Goal: Task Accomplishment & Management: Use online tool/utility

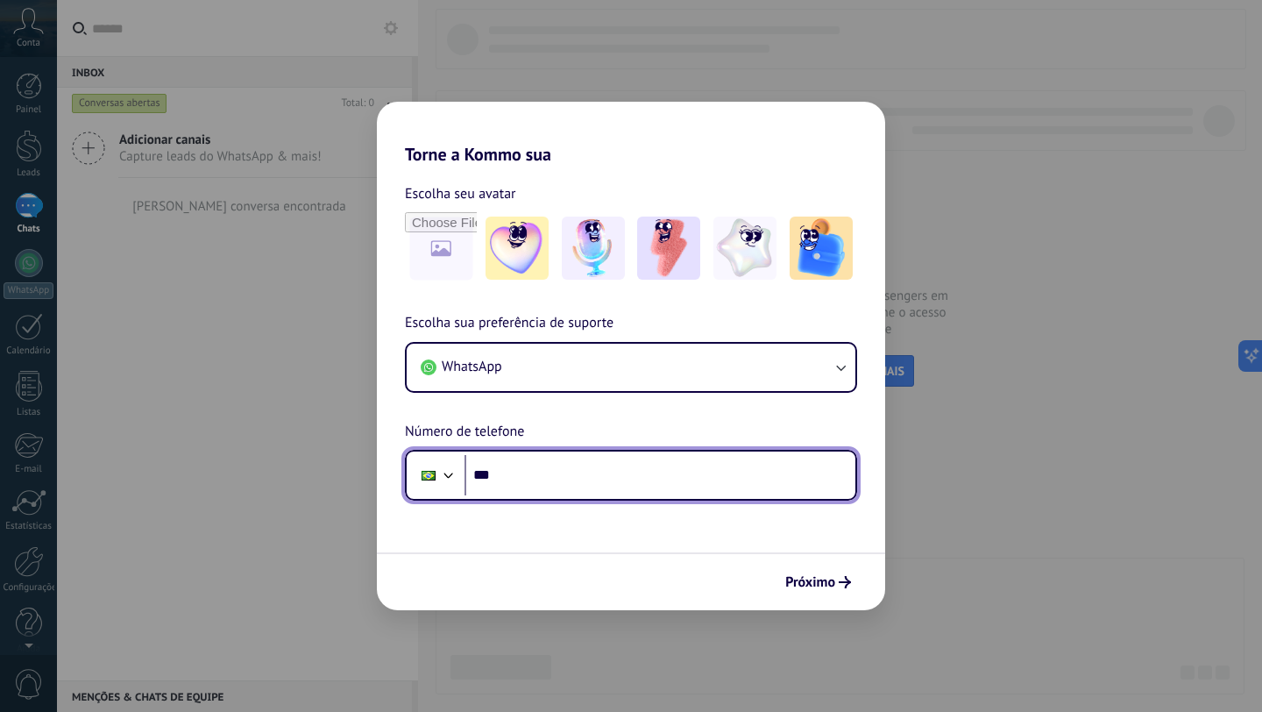
click at [550, 465] on input "***" at bounding box center [659, 475] width 391 height 40
type input "**********"
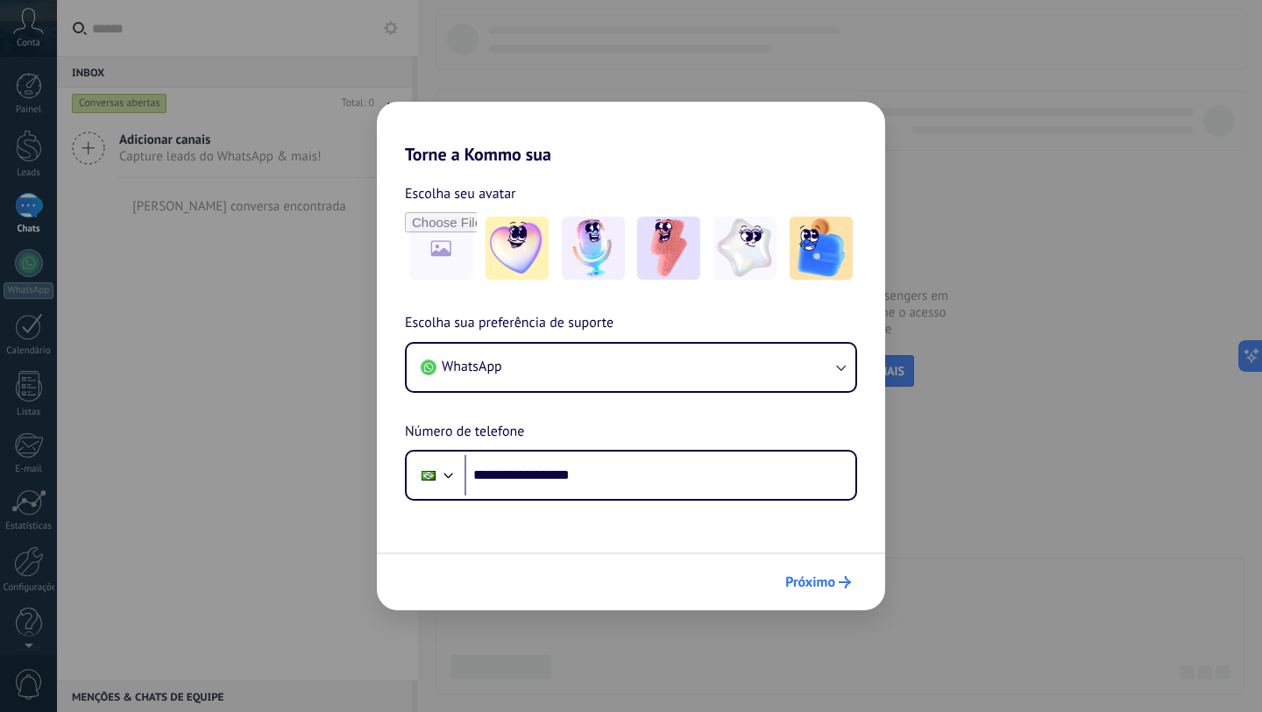
click at [832, 578] on span "Próximo" at bounding box center [810, 582] width 50 height 12
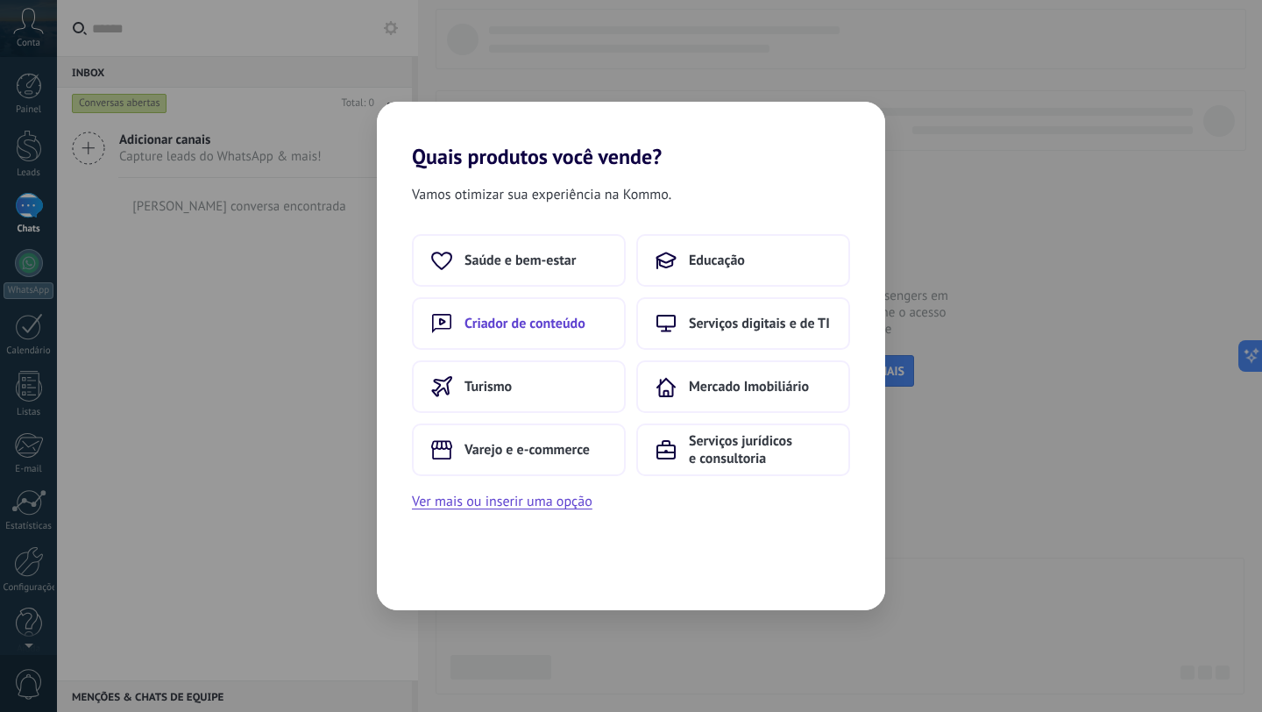
click at [517, 328] on span "Criador de conteúdo" at bounding box center [524, 324] width 121 height 18
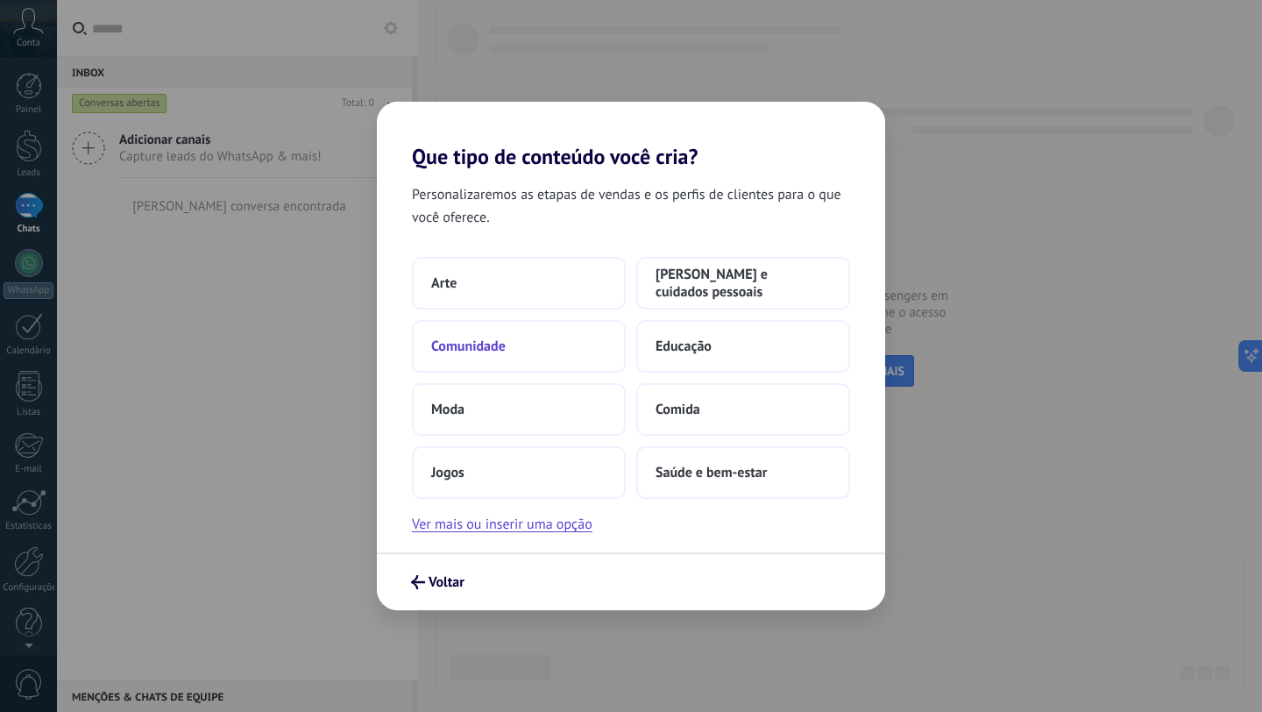
click at [464, 337] on span "Comunidade" at bounding box center [468, 346] width 74 height 18
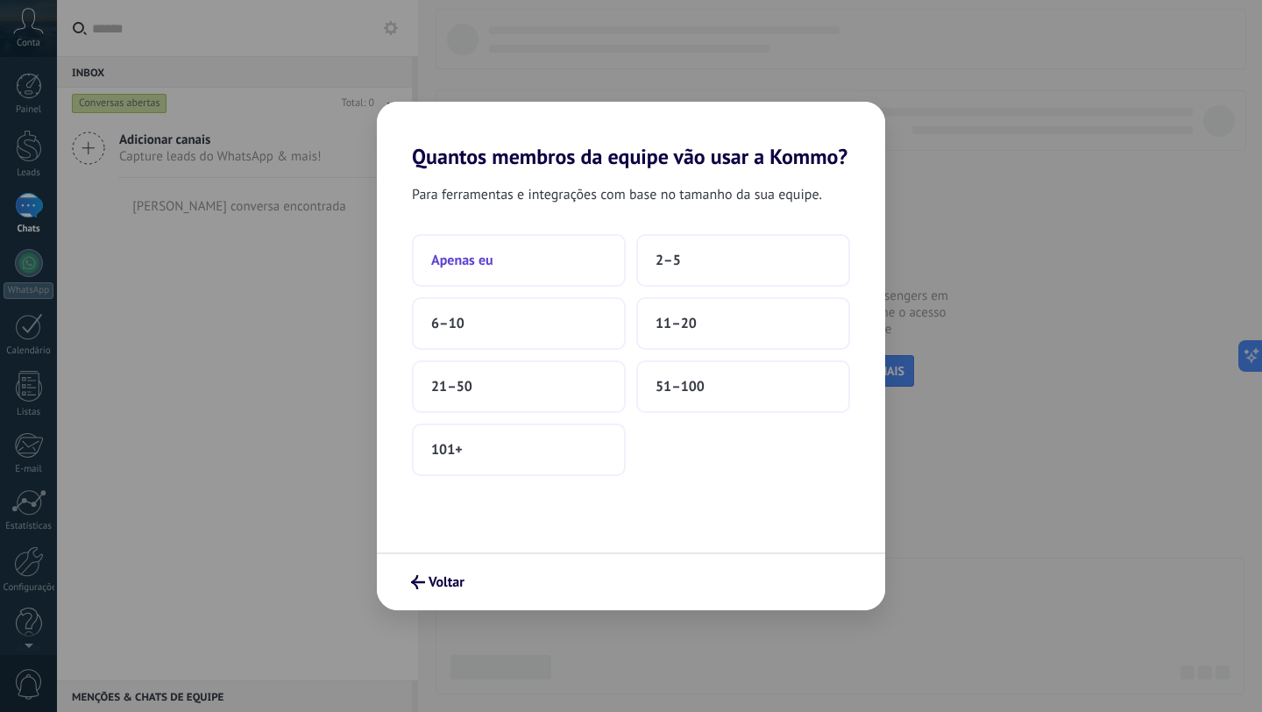
click at [535, 269] on button "Apenas eu" at bounding box center [519, 260] width 214 height 53
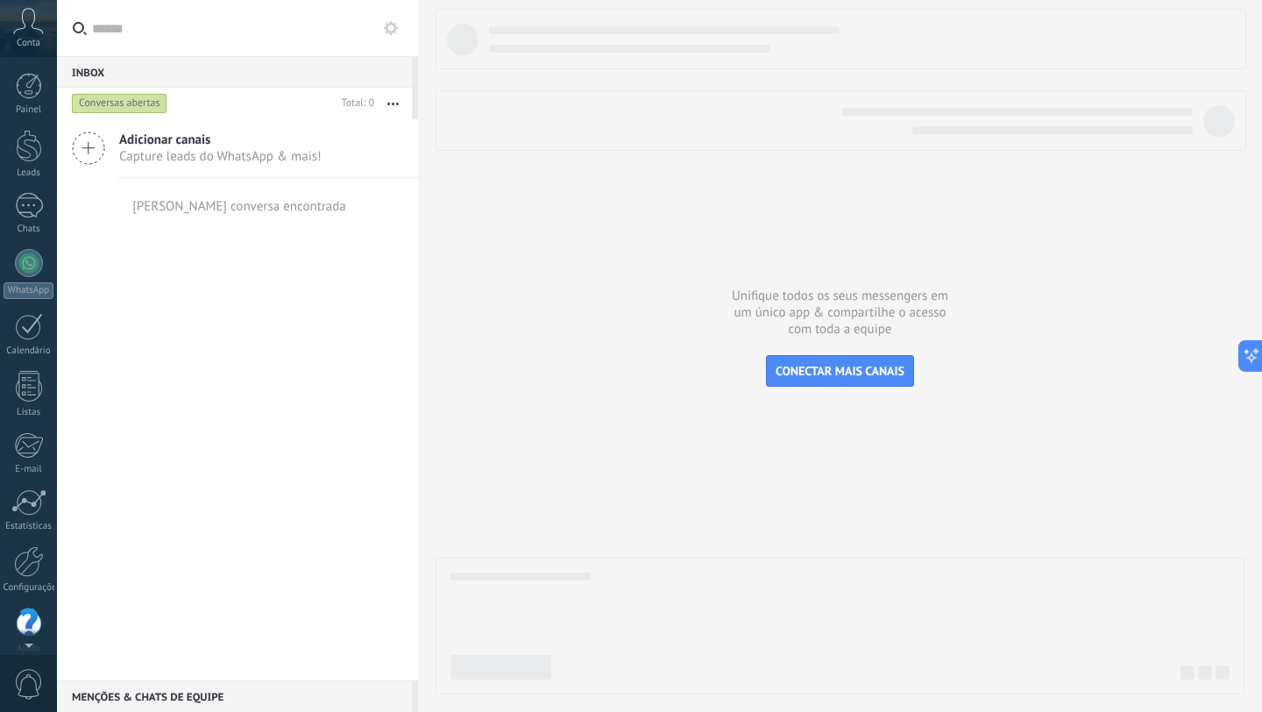
scroll to position [18, 0]
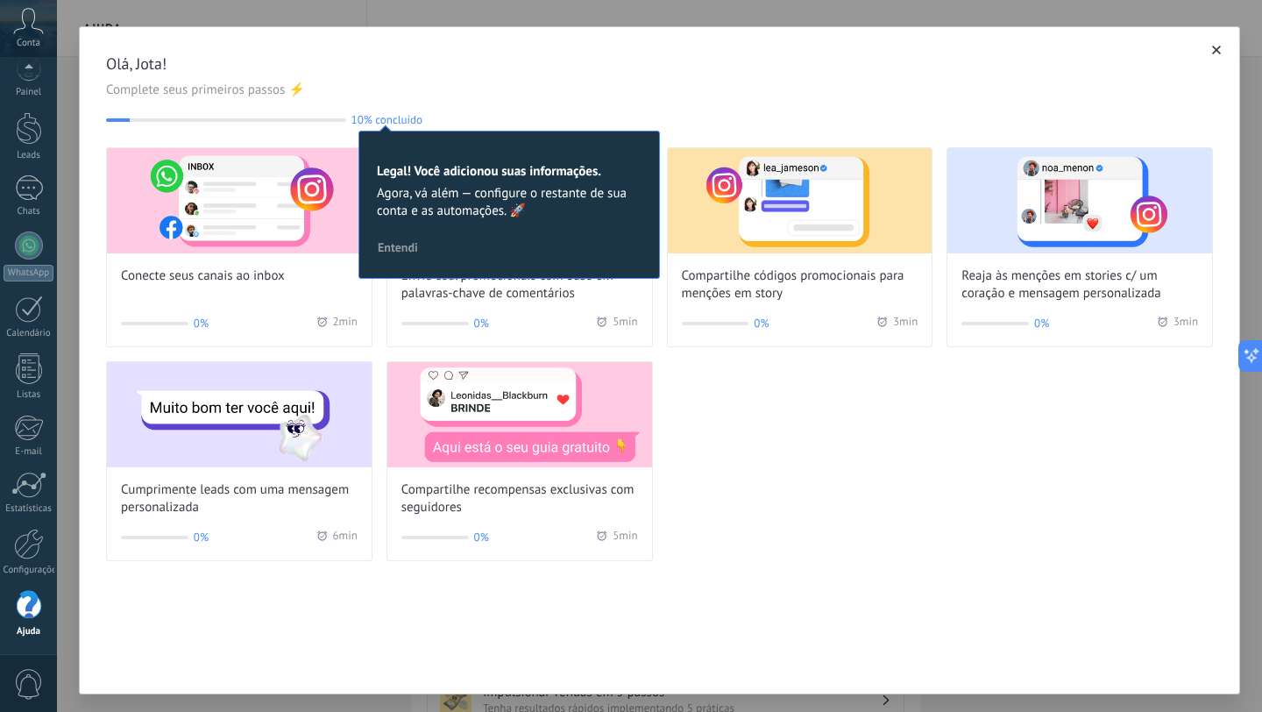
click at [398, 243] on span "Entendi" at bounding box center [398, 247] width 40 height 12
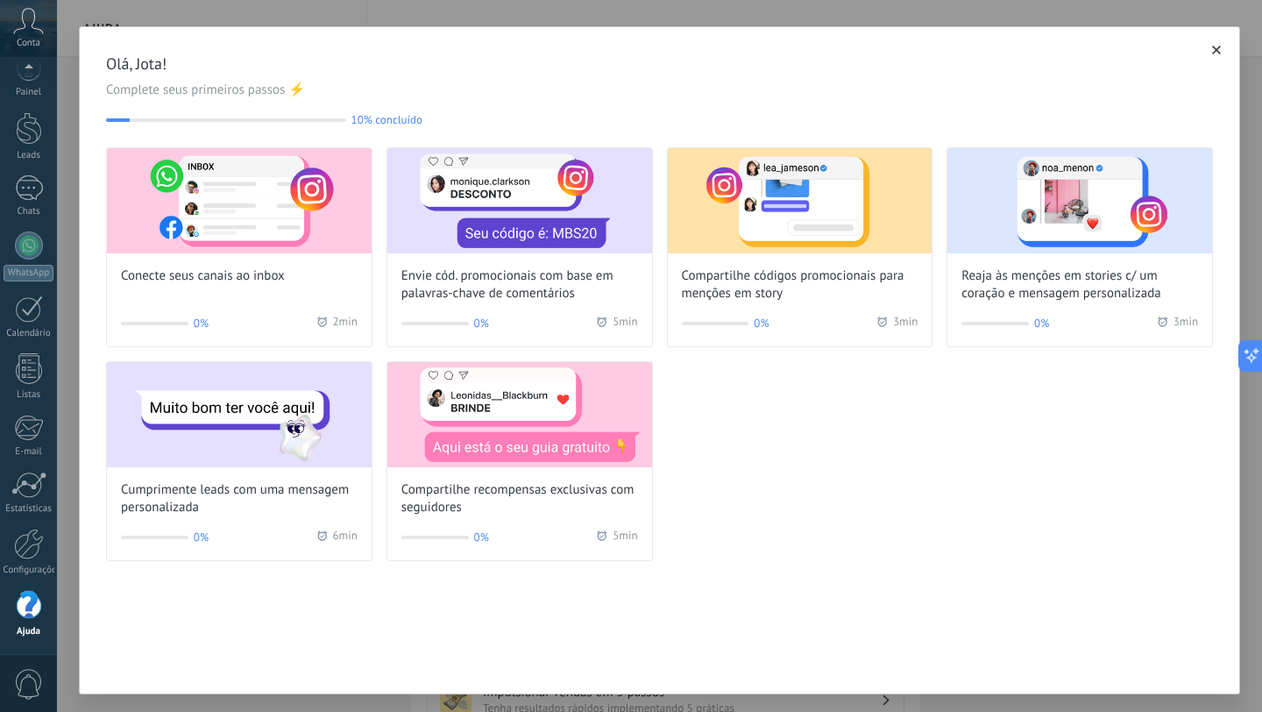
click at [1212, 49] on icon "button" at bounding box center [1216, 50] width 9 height 9
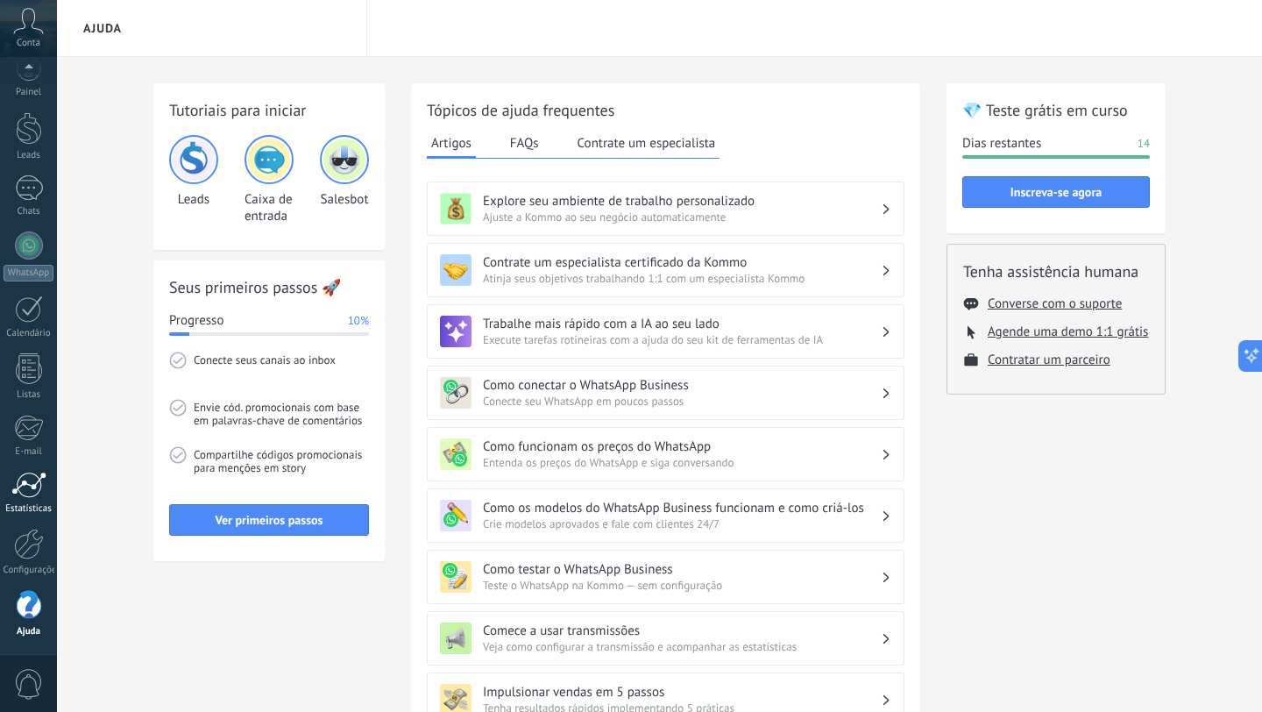
click at [32, 493] on div at bounding box center [28, 484] width 35 height 26
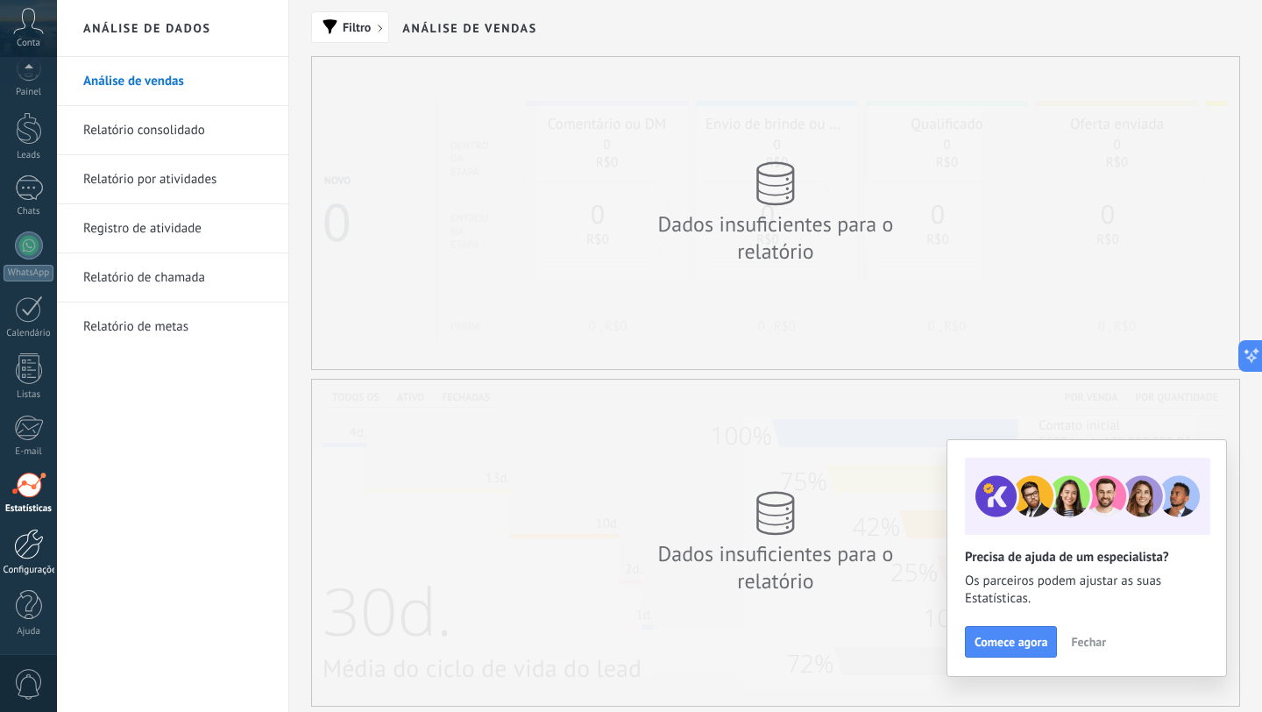
click at [27, 559] on link "Configurações" at bounding box center [28, 551] width 57 height 47
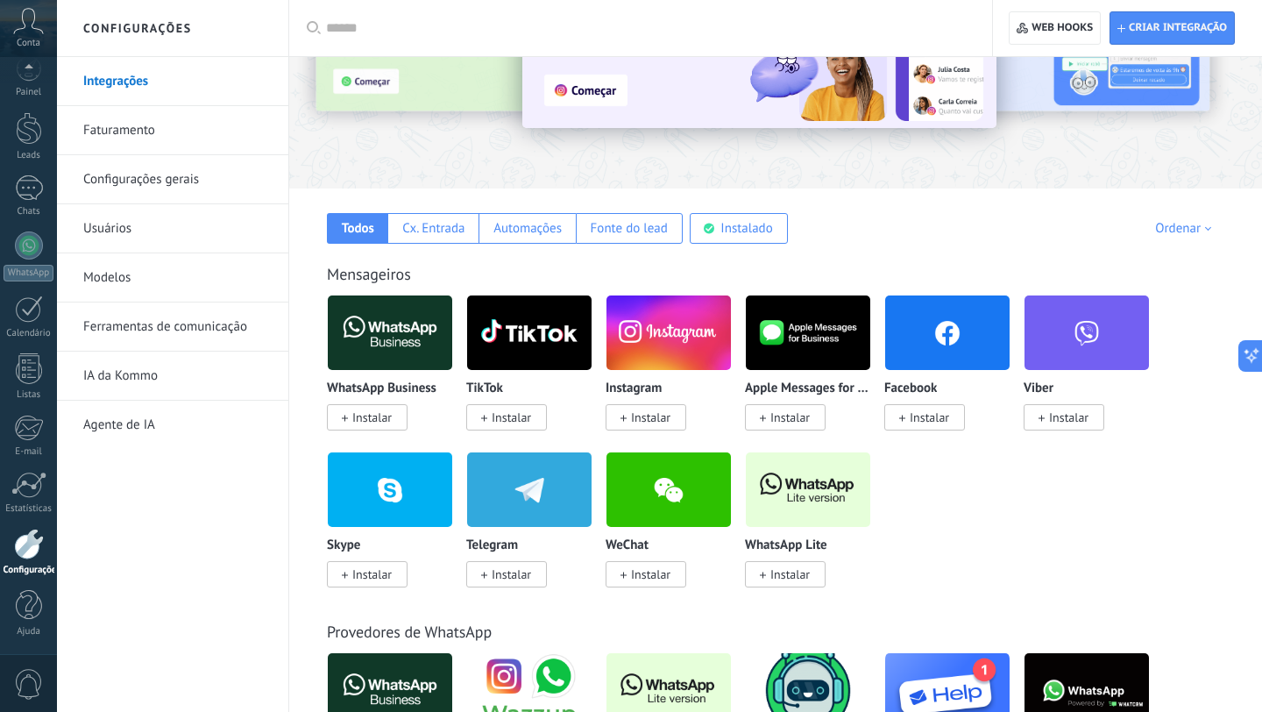
scroll to position [156, 0]
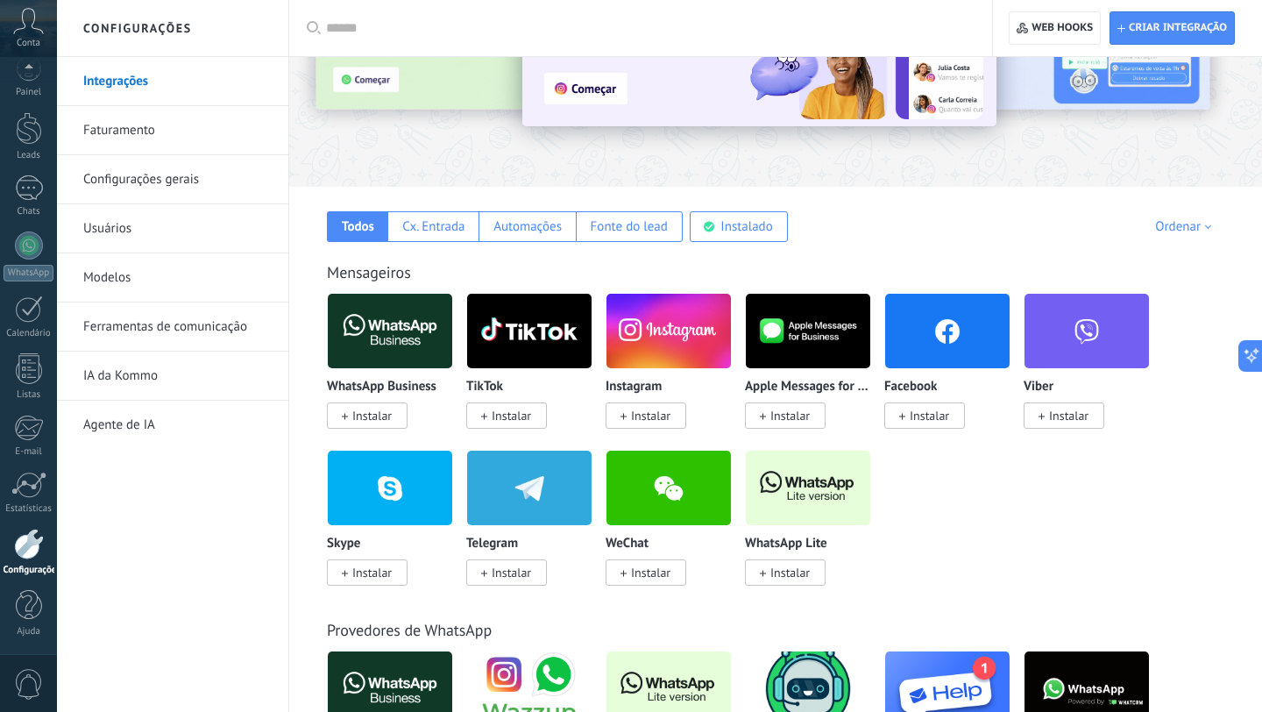
click at [787, 570] on span "Instalar" at bounding box center [789, 572] width 39 height 16
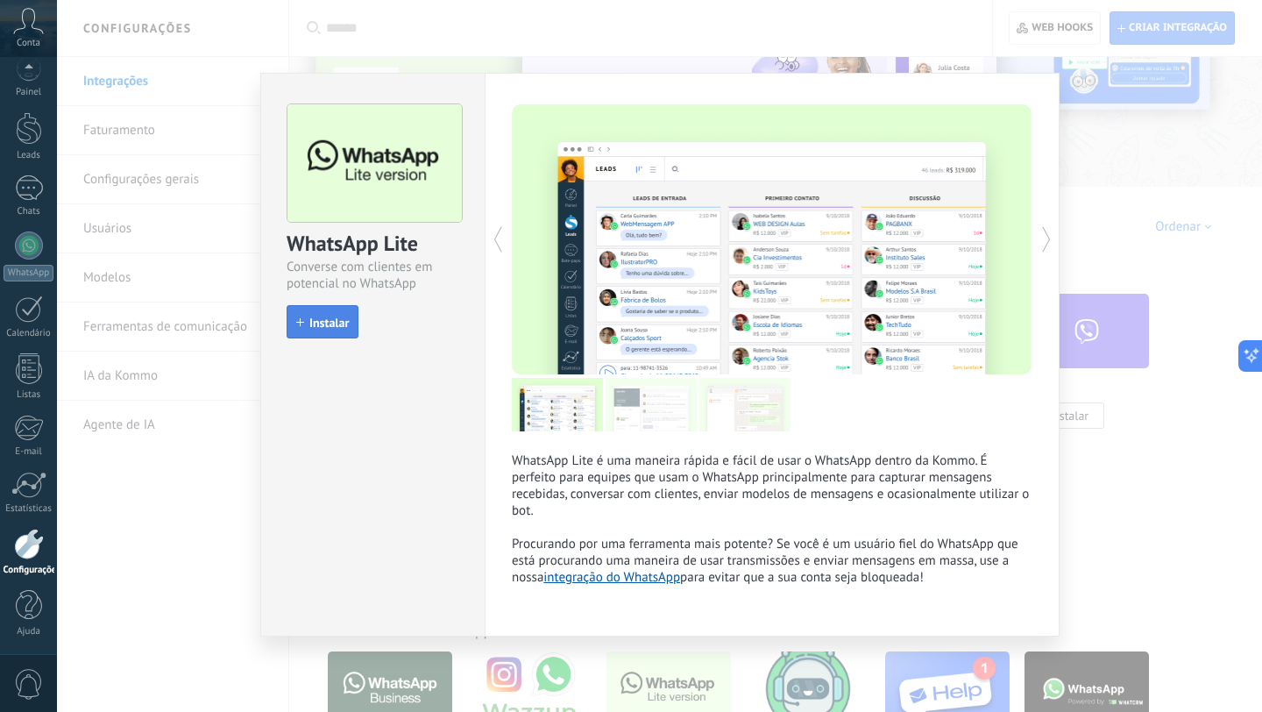
click at [338, 312] on button "Instalar" at bounding box center [323, 321] width 72 height 33
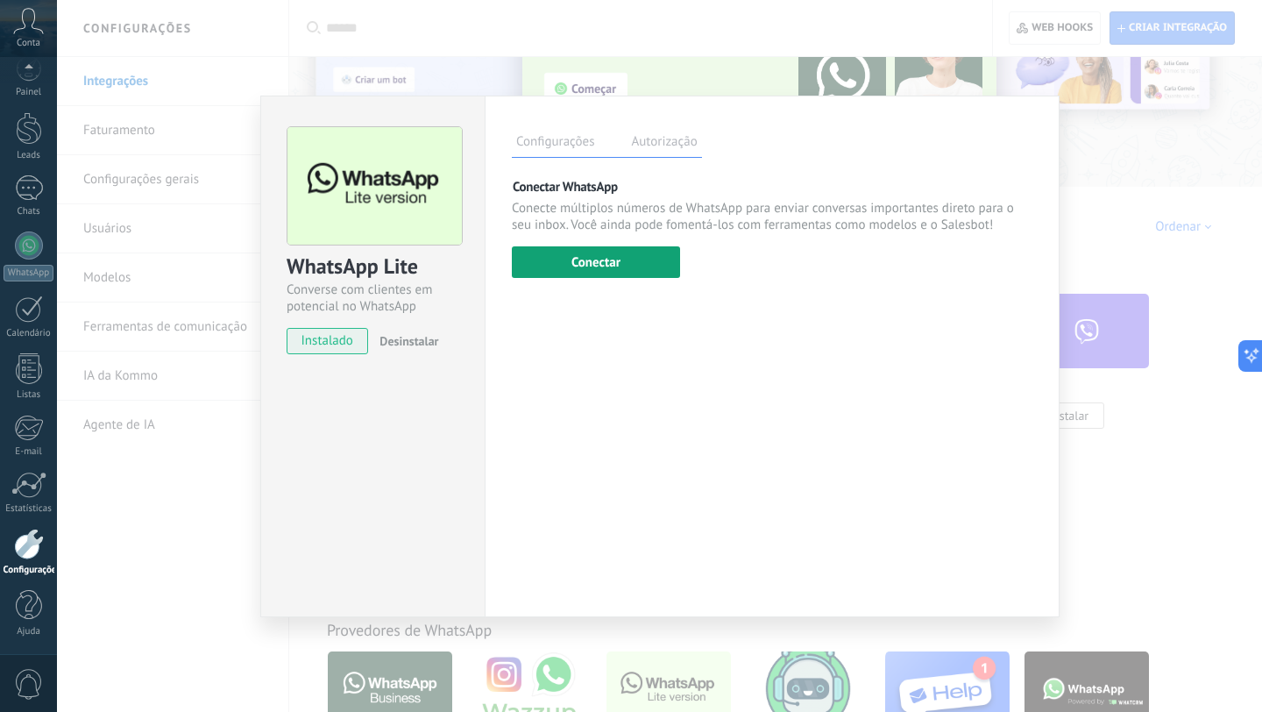
click at [608, 271] on button "Conectar" at bounding box center [596, 262] width 168 height 32
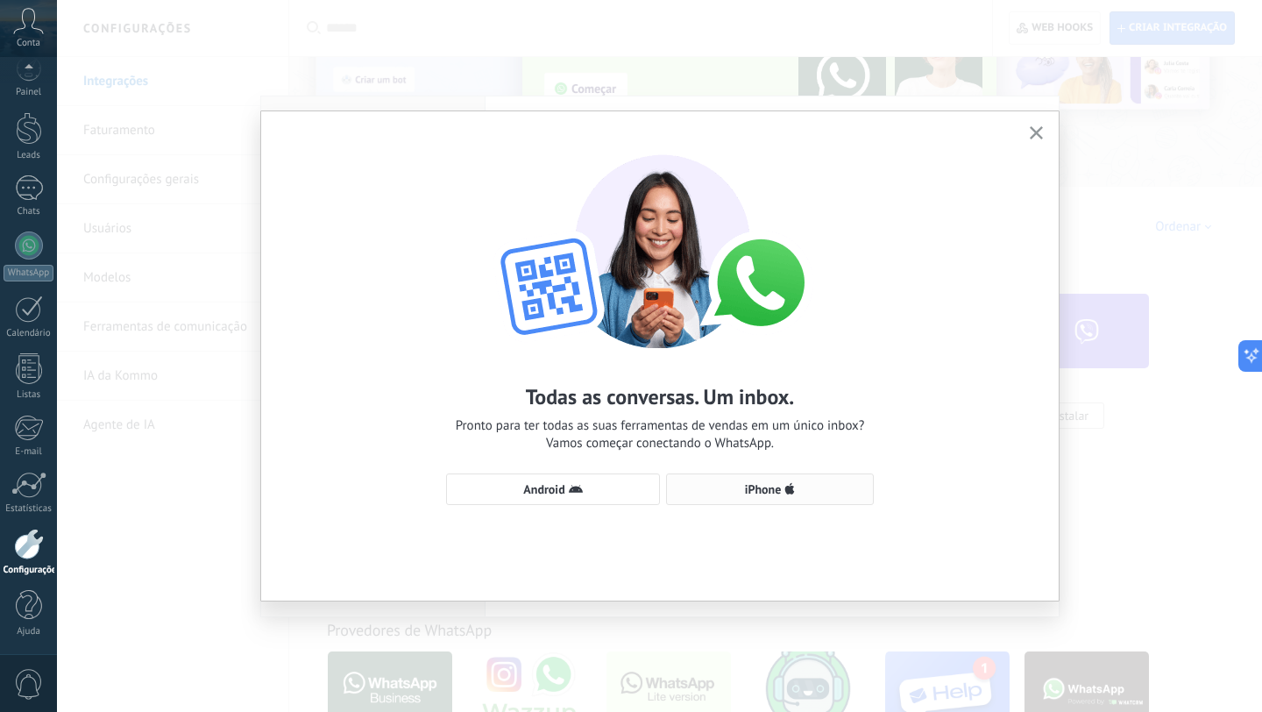
click at [746, 498] on button "iPhone" at bounding box center [770, 489] width 208 height 32
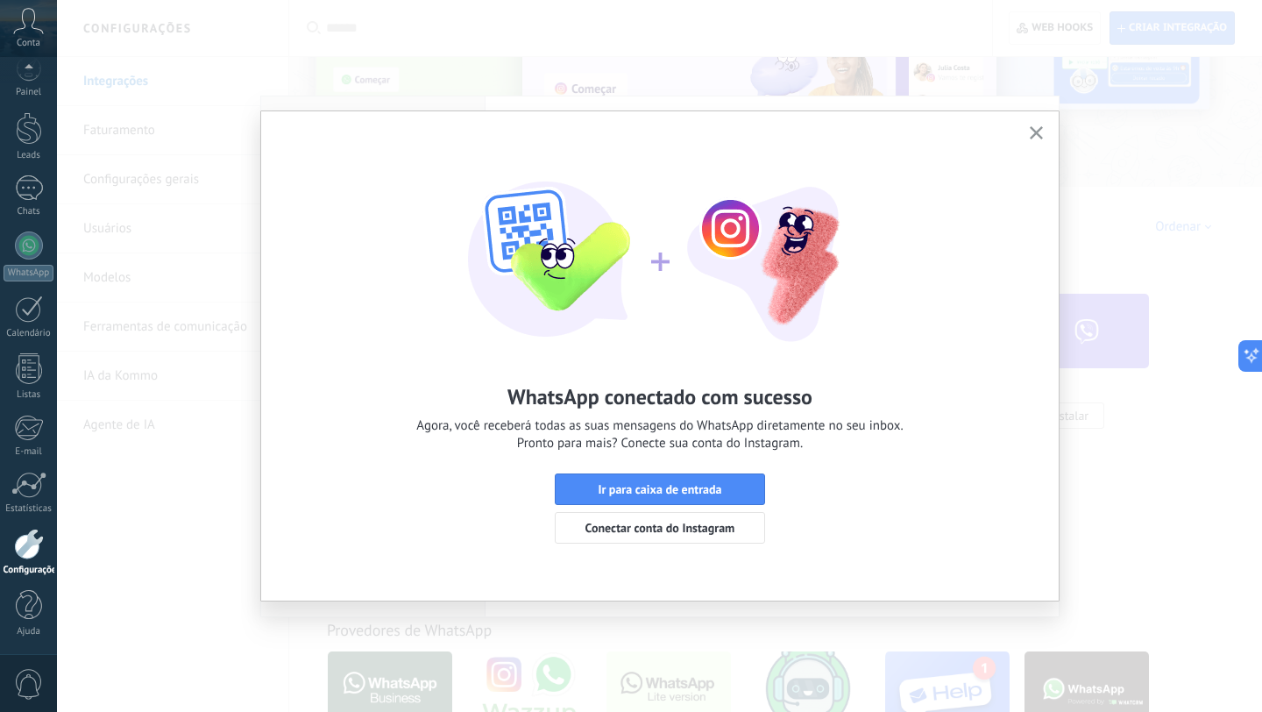
click at [1041, 134] on icon "button" at bounding box center [1036, 132] width 13 height 13
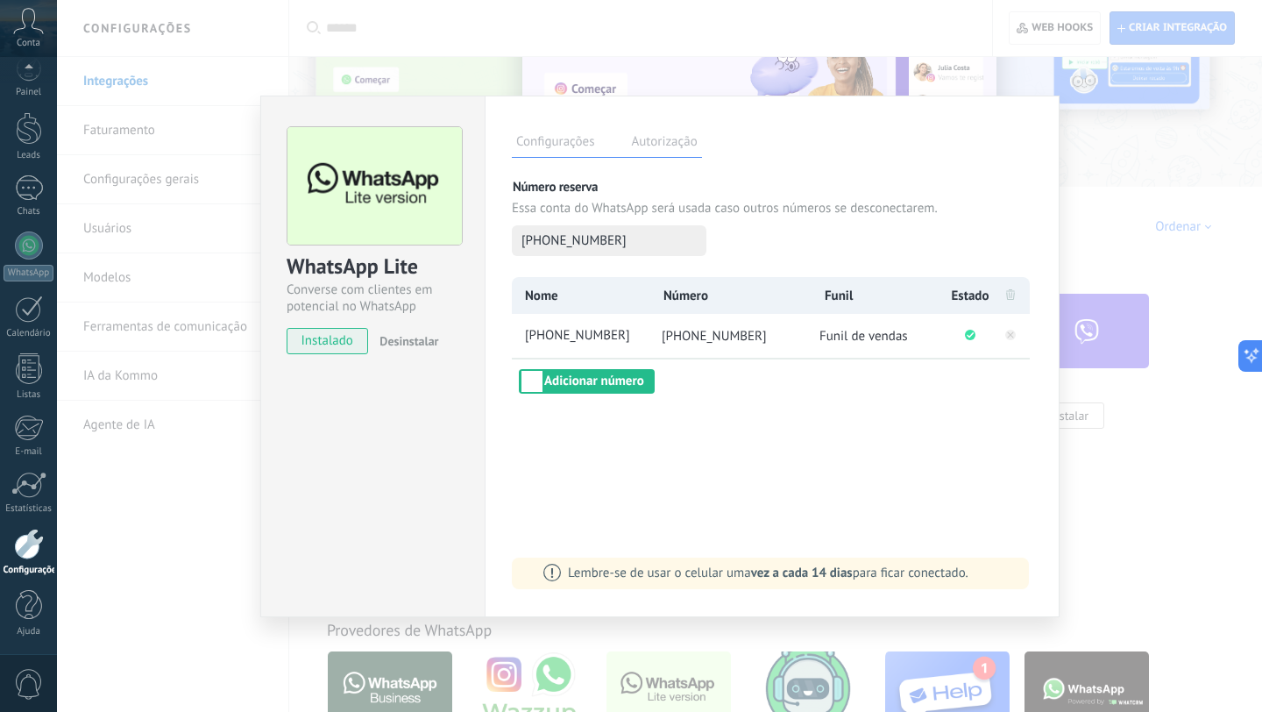
scroll to position [16, 0]
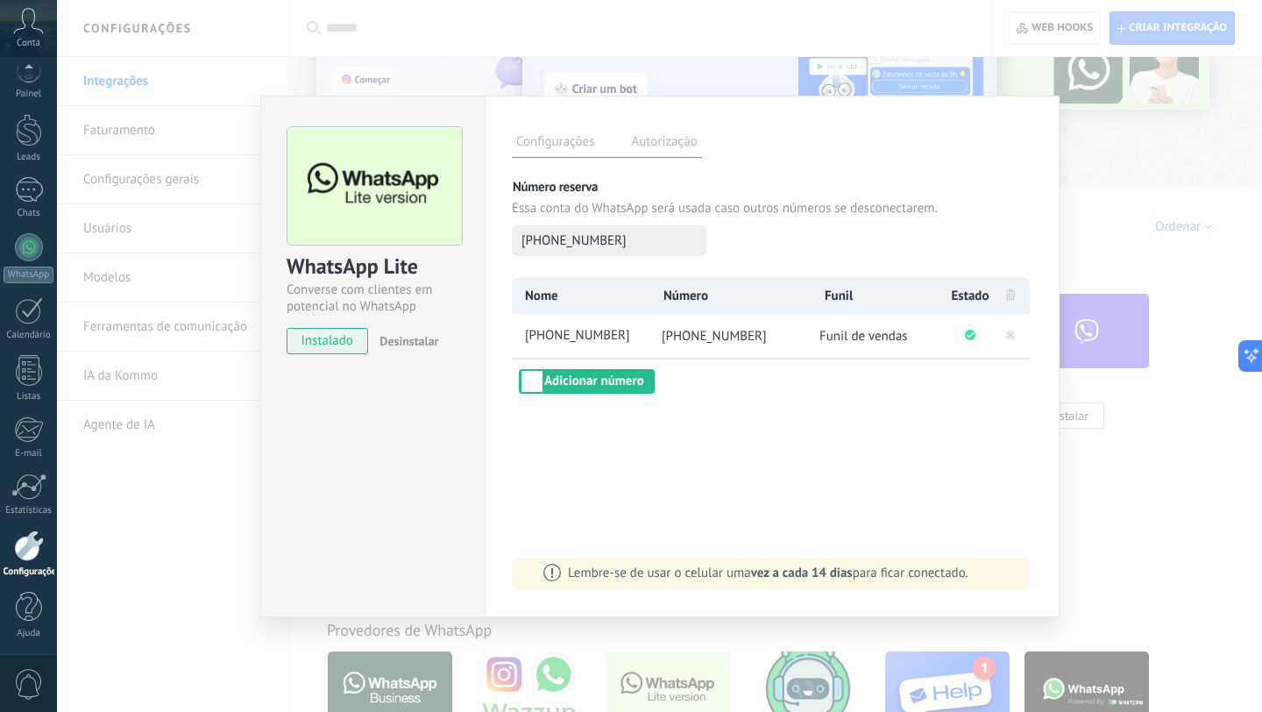
click at [1132, 263] on div "WhatsApp Lite Converse com clientes em potencial no WhatsApp instalado Desinsta…" at bounding box center [659, 356] width 1205 height 712
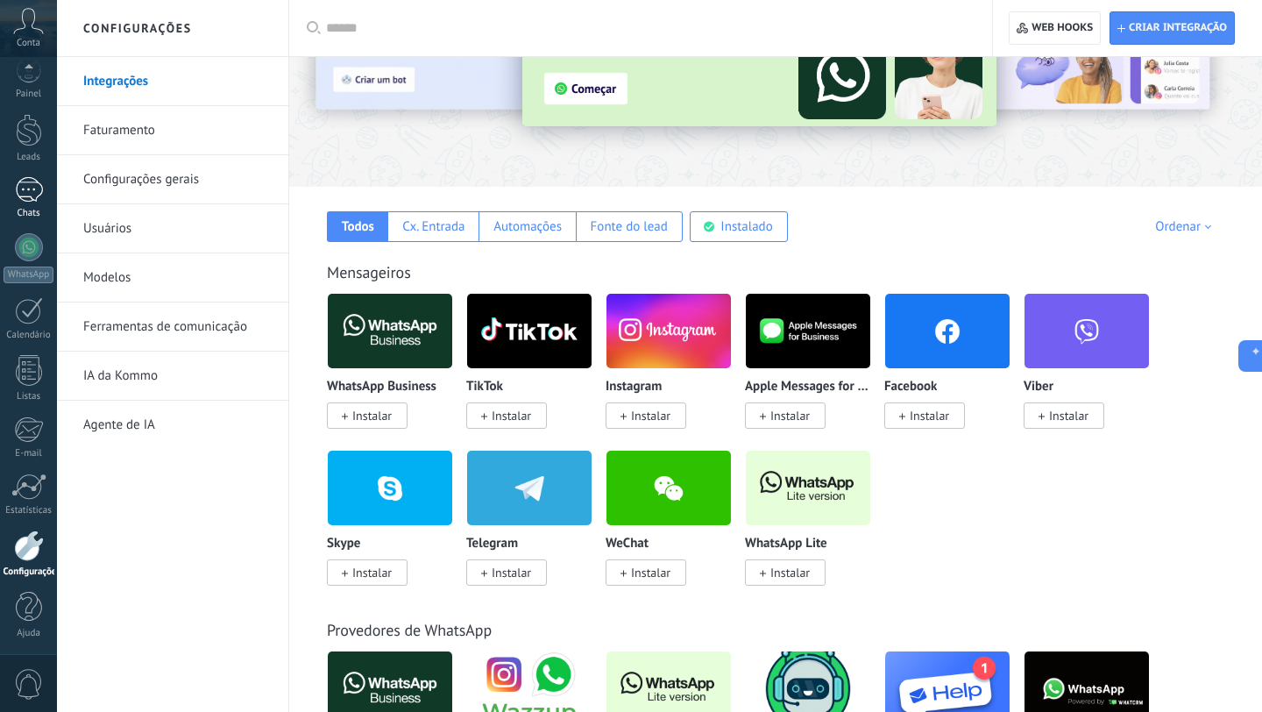
click at [27, 216] on div "Chats" at bounding box center [29, 213] width 51 height 11
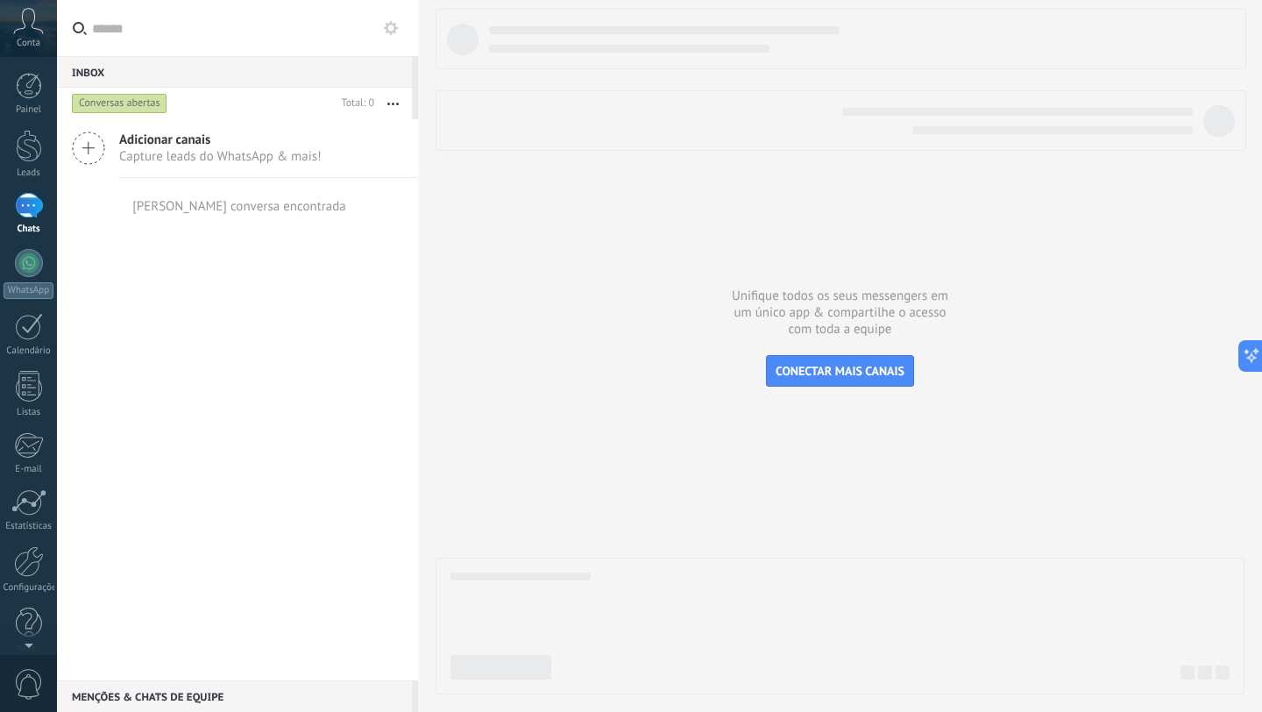
click at [391, 31] on icon at bounding box center [391, 28] width 14 height 14
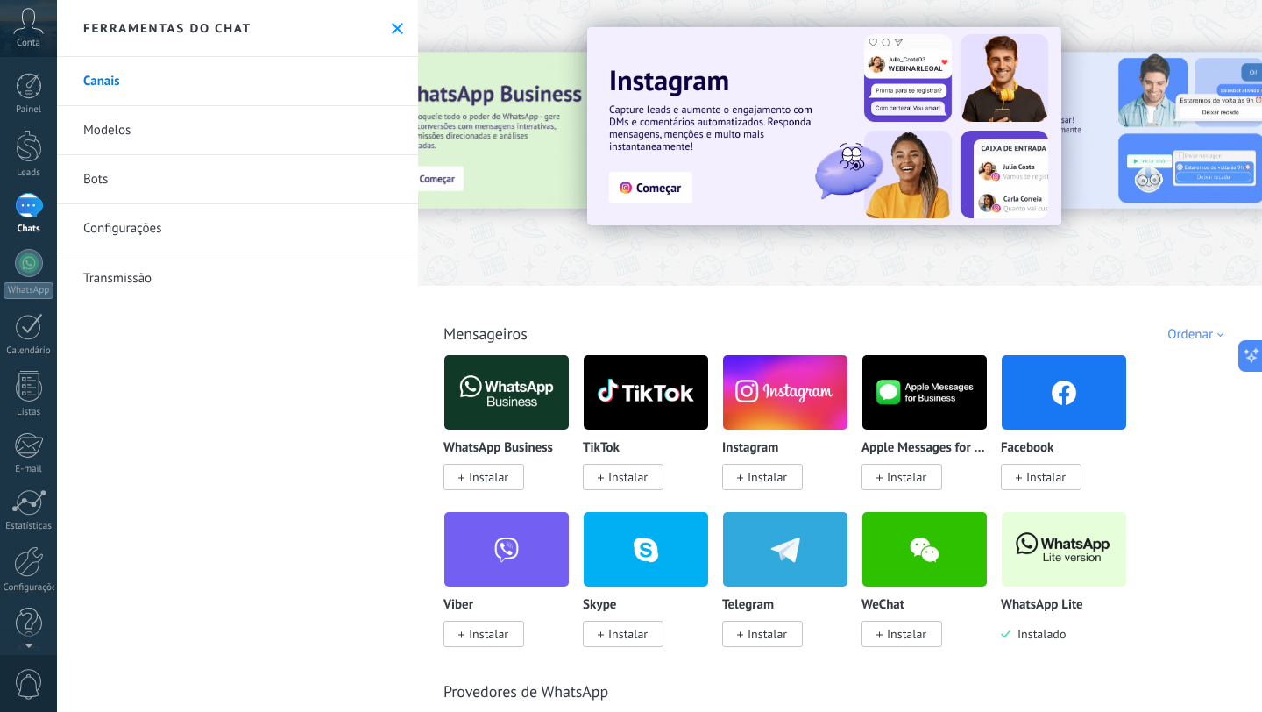
click at [150, 173] on link "Bots" at bounding box center [237, 179] width 361 height 49
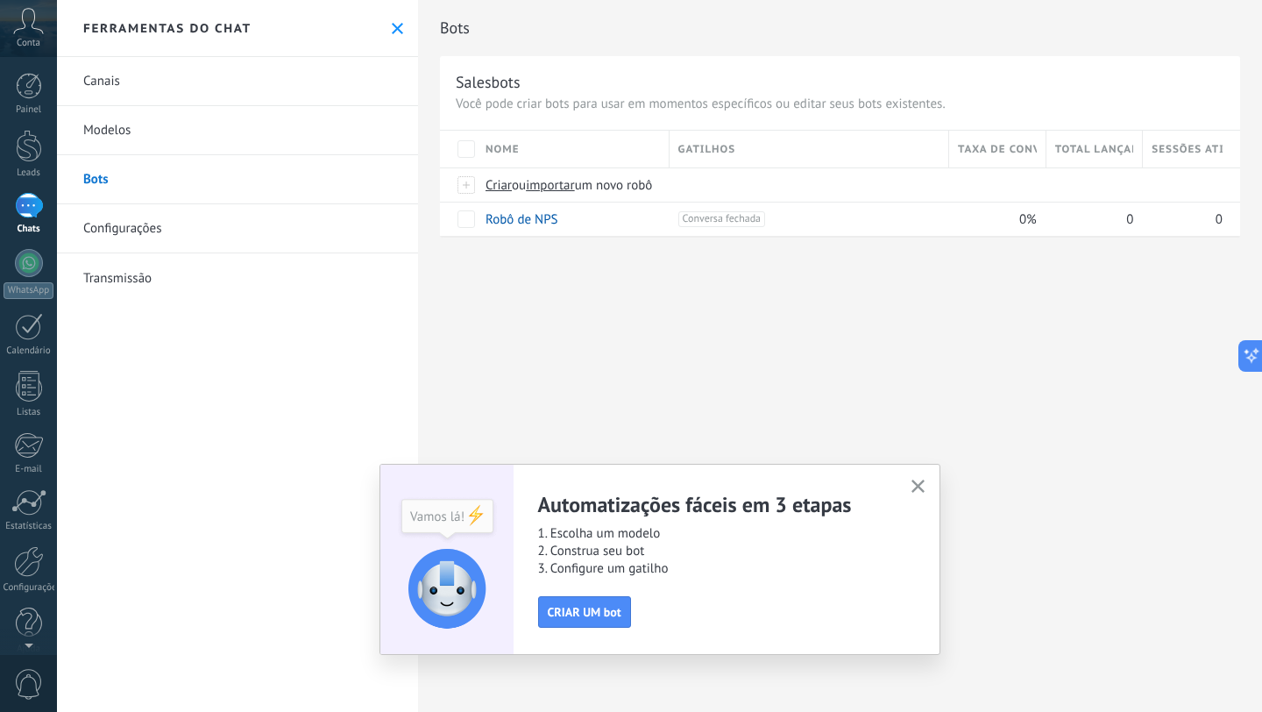
click at [925, 492] on button "button" at bounding box center [918, 487] width 22 height 24
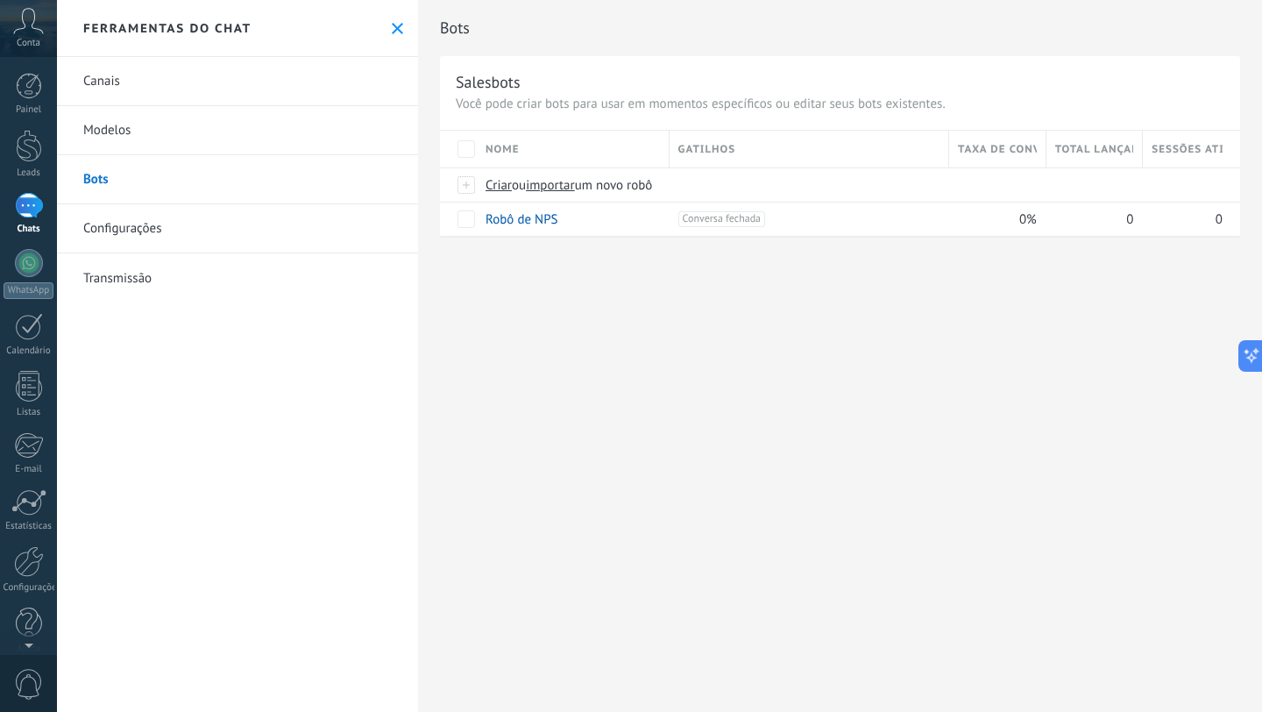
click at [551, 292] on div "Bots Salesbots Você pode criar bots para usar em momentos específicos ou editar…" at bounding box center [840, 356] width 844 height 712
click at [233, 237] on link "Configurações" at bounding box center [237, 228] width 361 height 49
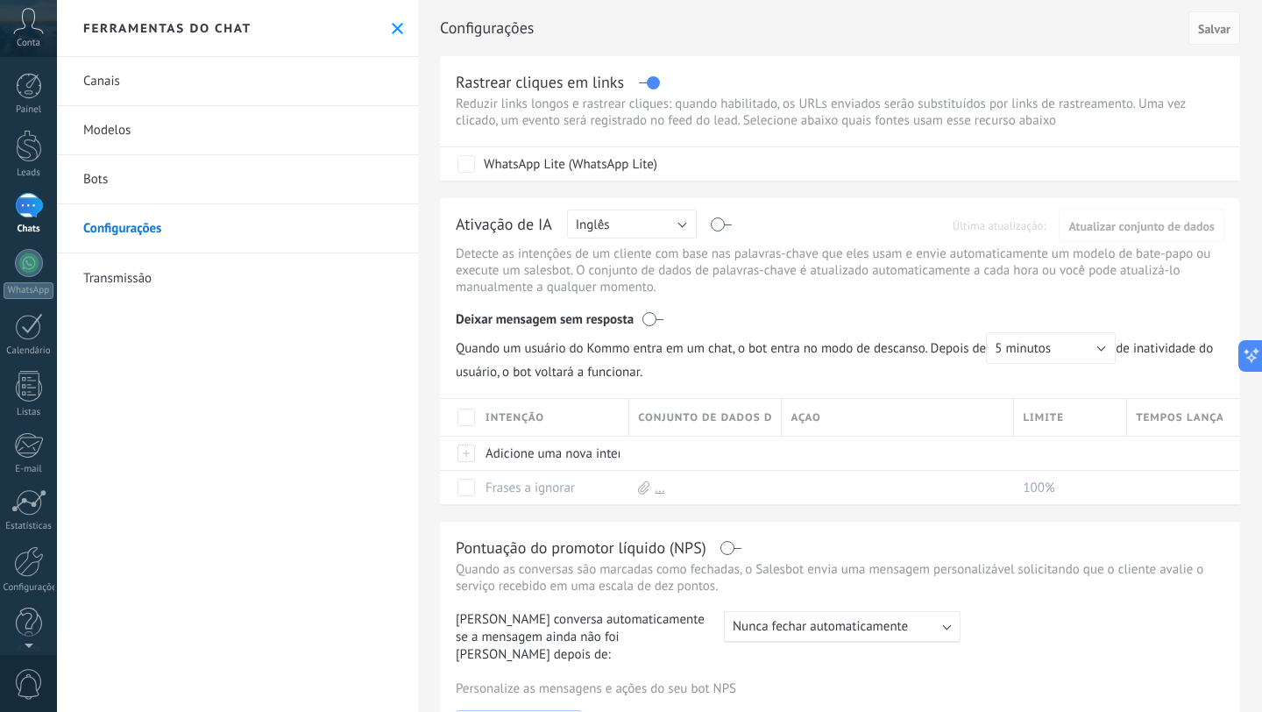
click at [243, 201] on link "Bots" at bounding box center [237, 179] width 361 height 49
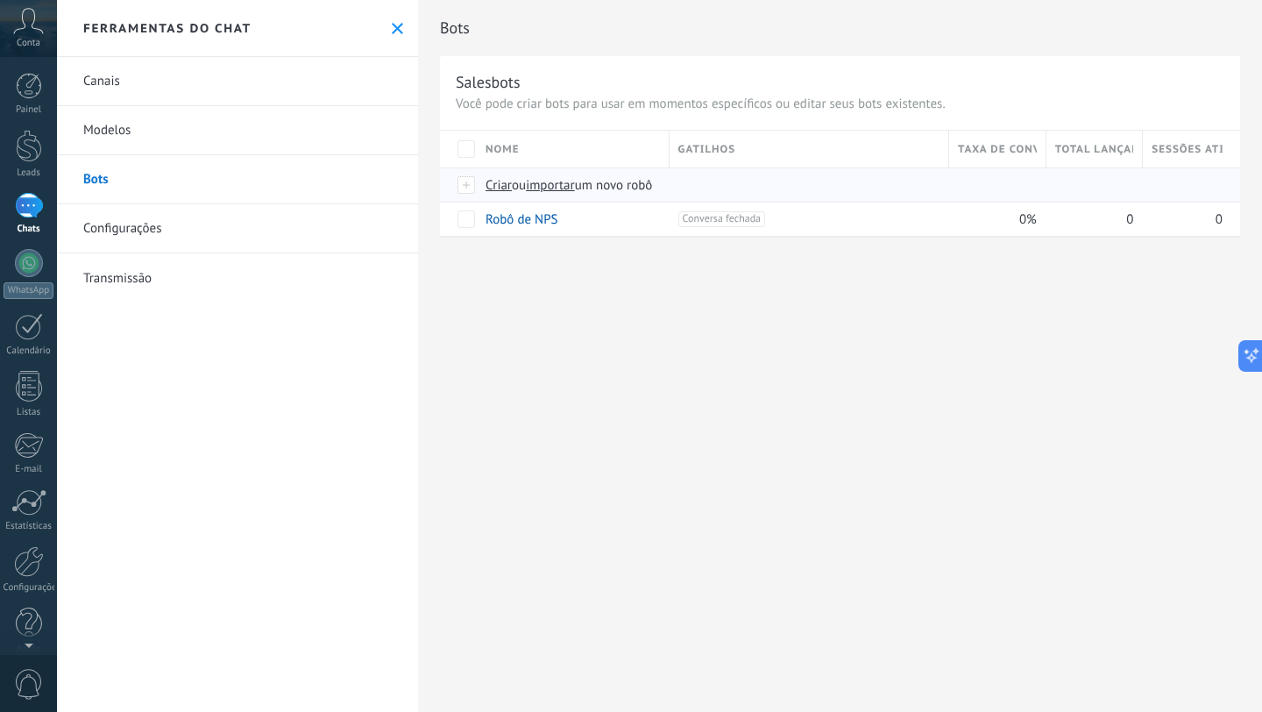
click at [583, 175] on div "Criar ou importar um novo robô" at bounding box center [788, 184] width 623 height 33
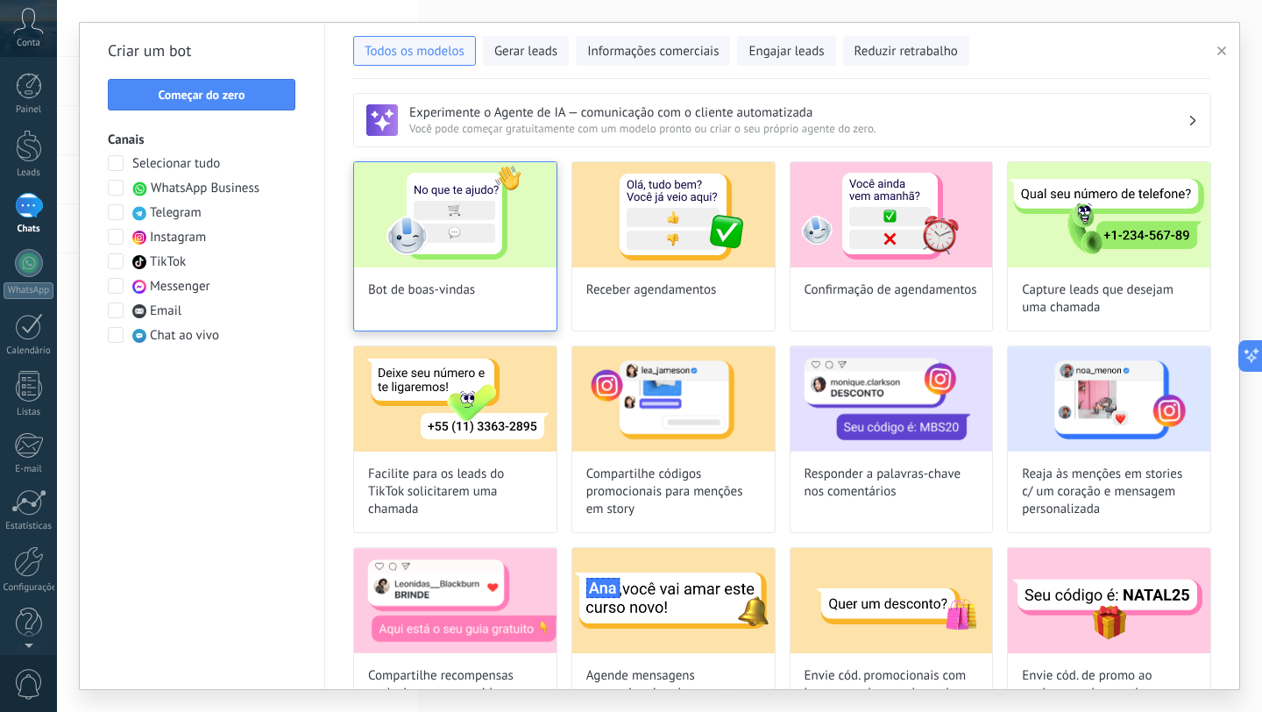
type input "**********"
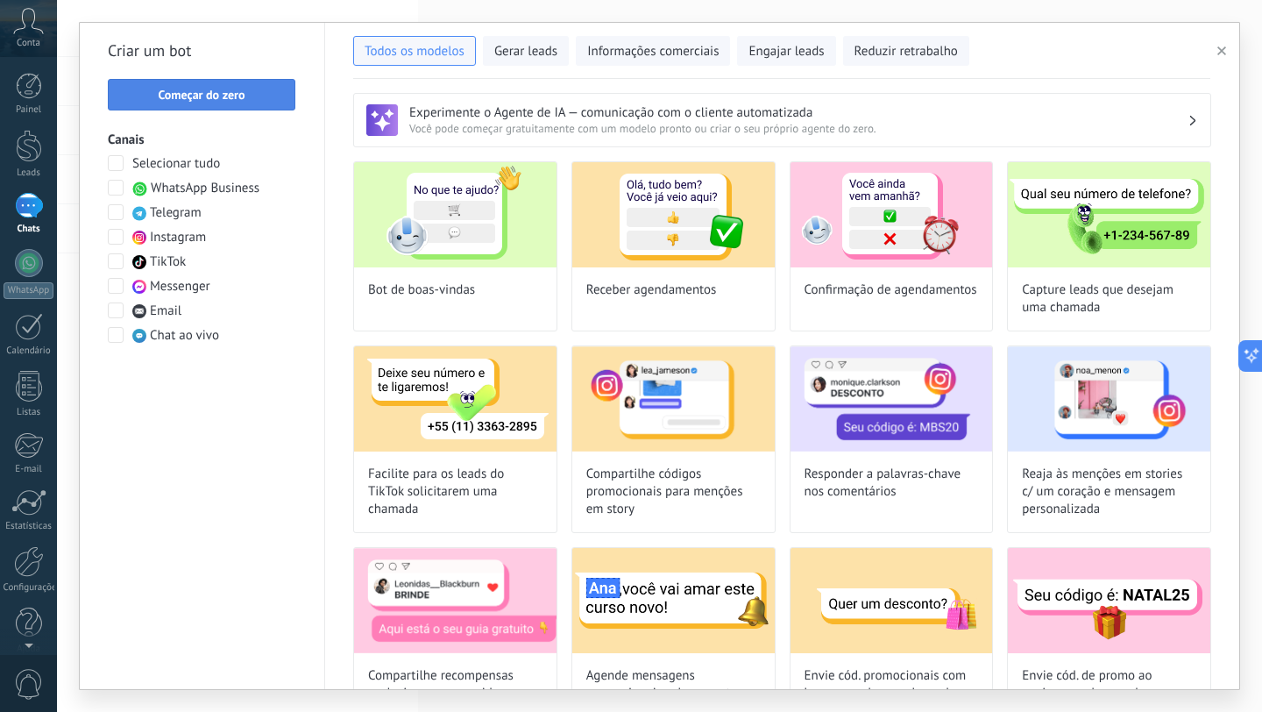
click at [223, 105] on button "Começar do zero" at bounding box center [202, 95] width 188 height 32
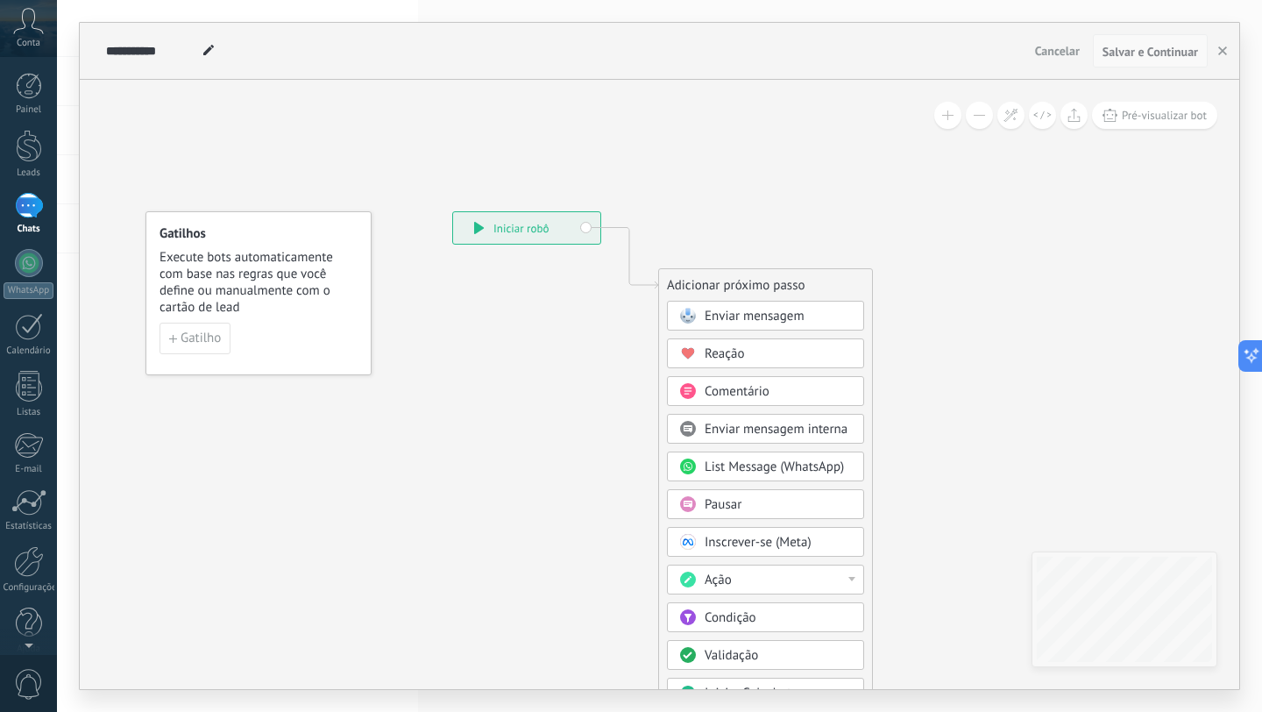
click at [1151, 56] on span "Salvar e Continuar" at bounding box center [1150, 52] width 96 height 12
click at [787, 311] on span "Enviar mensagem" at bounding box center [755, 316] width 100 height 17
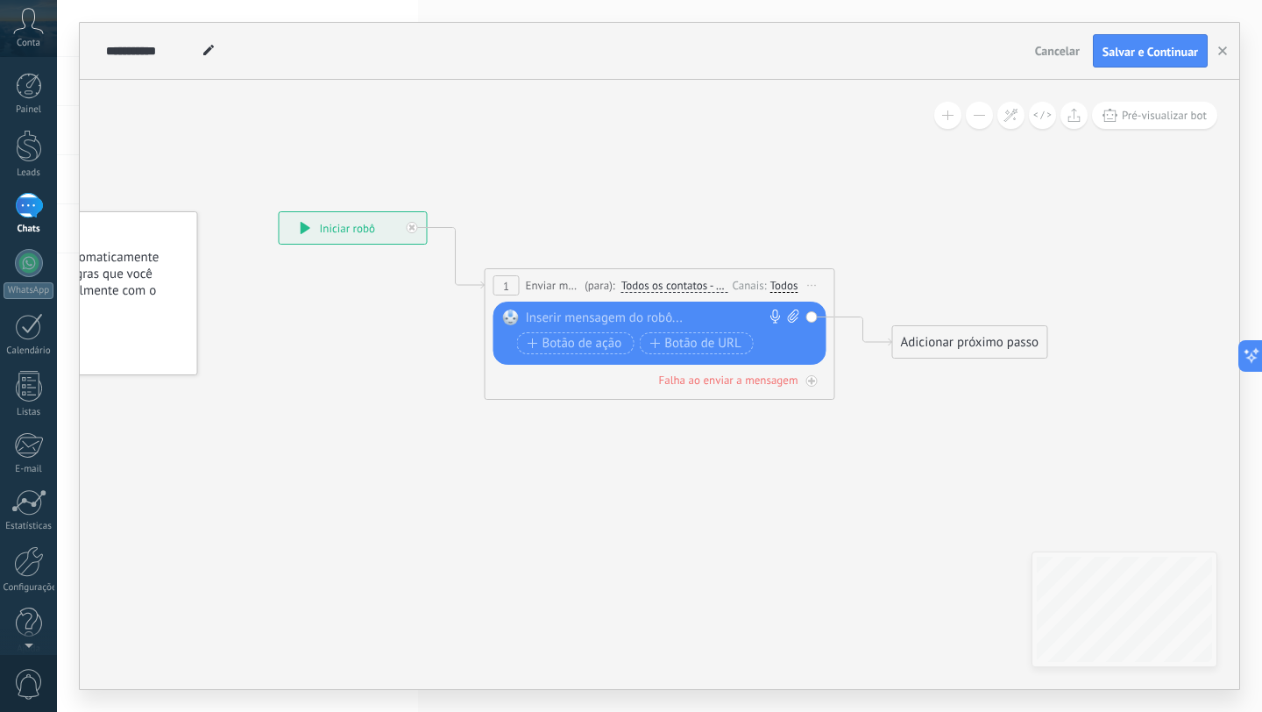
click at [1167, 32] on div "**********" at bounding box center [659, 51] width 1159 height 57
click at [1161, 50] on span "Salvar e Continuar" at bounding box center [1150, 52] width 96 height 12
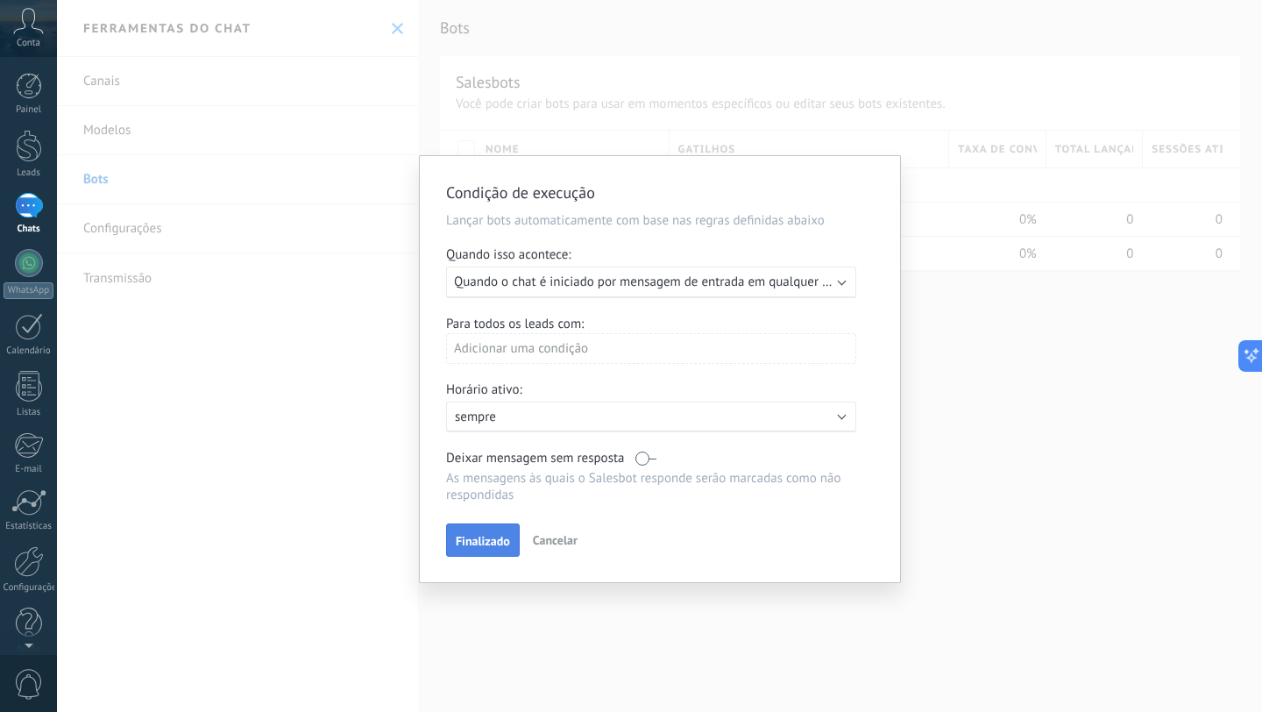
click at [492, 539] on span "Finalizado" at bounding box center [483, 541] width 54 height 12
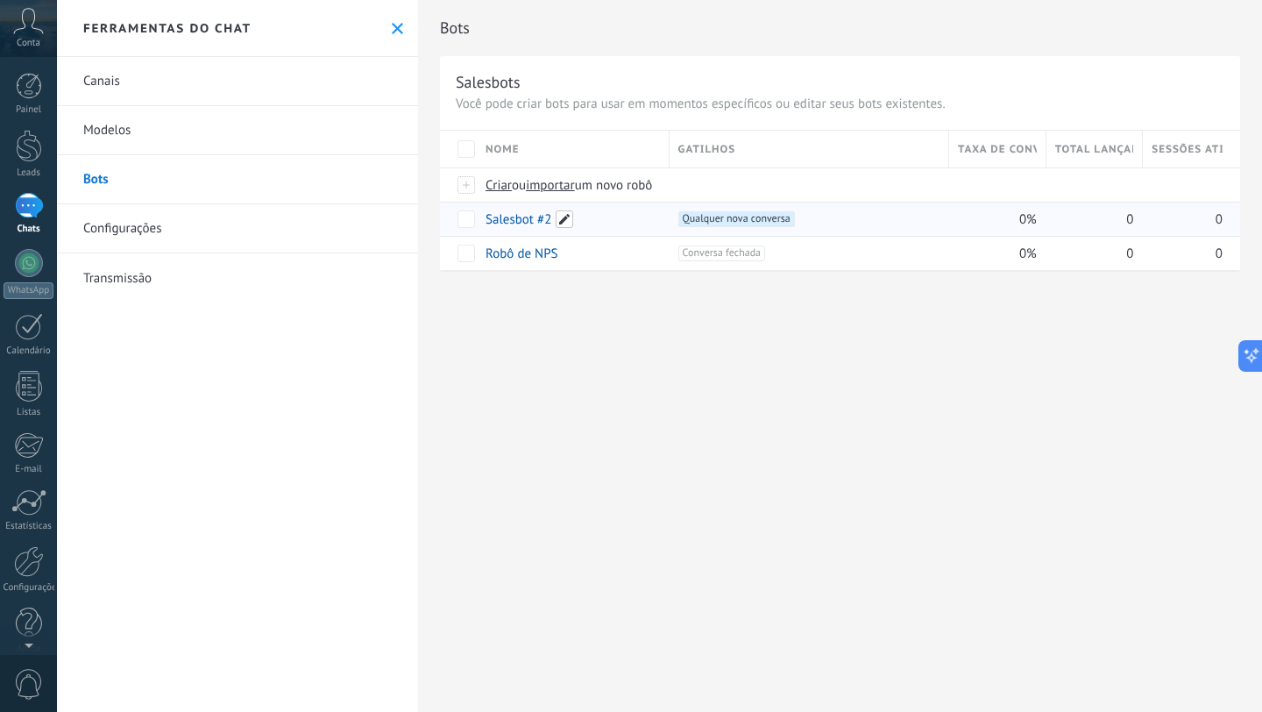
click at [562, 220] on span at bounding box center [565, 219] width 18 height 18
type input "*"
type input "**********"
click at [531, 253] on span "Salvar" at bounding box center [521, 259] width 32 height 12
click at [563, 213] on span at bounding box center [559, 219] width 18 height 18
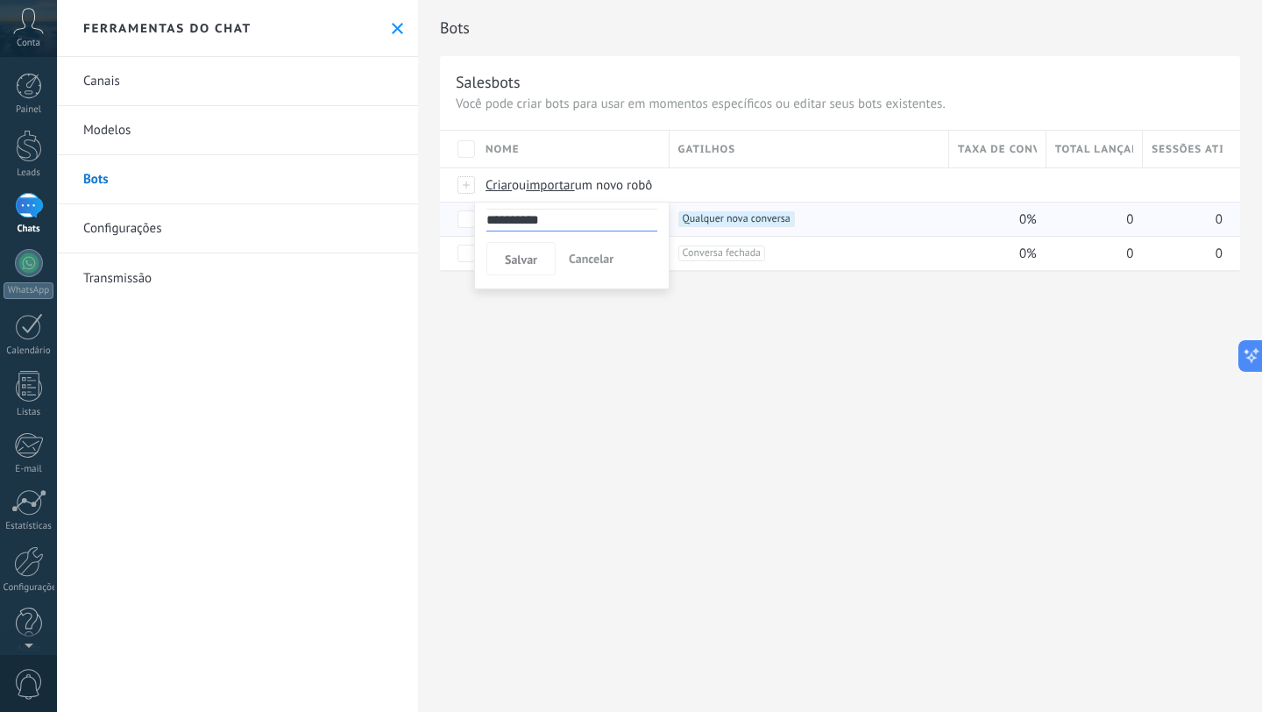
click at [601, 426] on div "**********" at bounding box center [840, 356] width 844 height 712
click at [613, 210] on div "seguidores" at bounding box center [569, 218] width 184 height 33
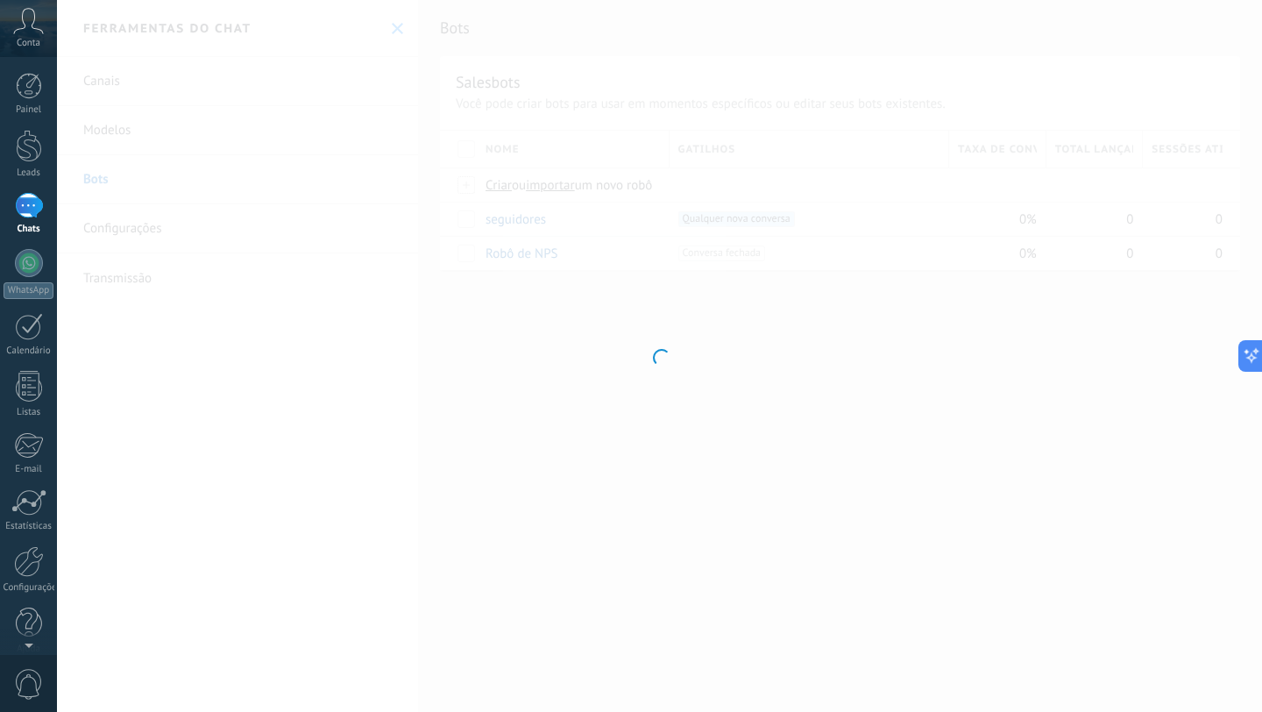
type input "**********"
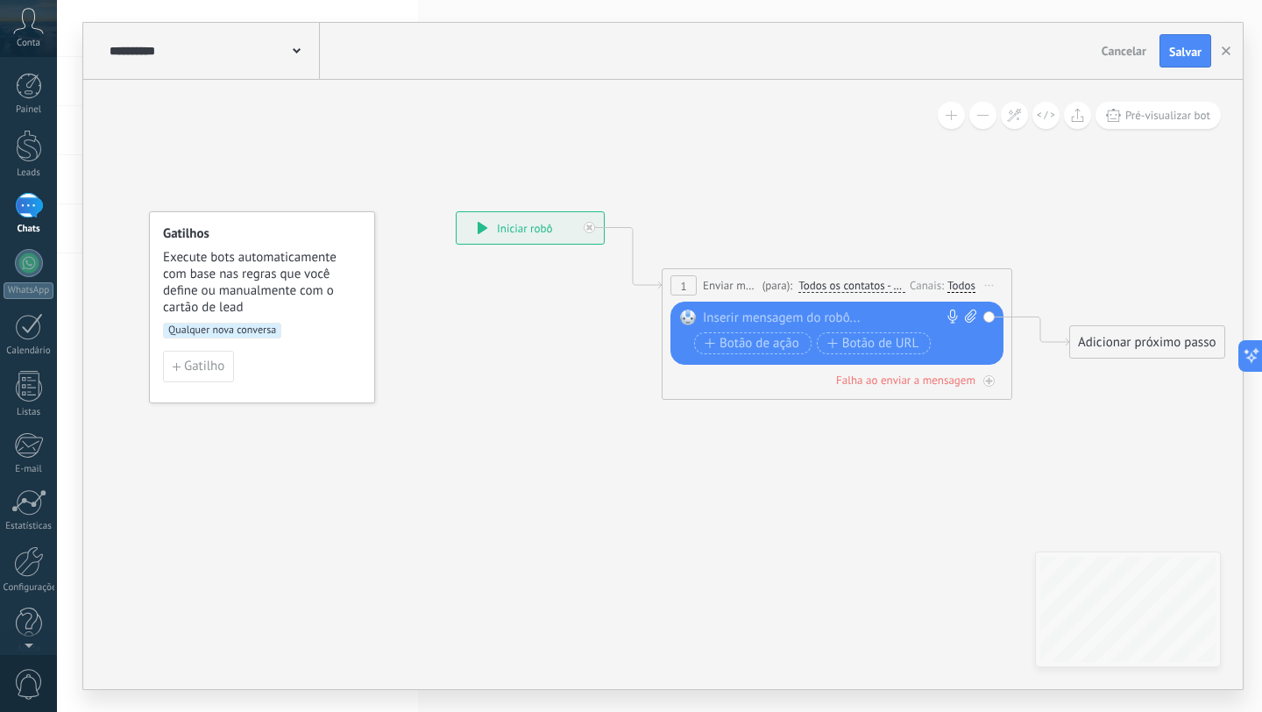
click at [926, 315] on div at bounding box center [833, 318] width 260 height 18
click at [967, 316] on icon at bounding box center [970, 315] width 11 height 13
click input "Upload" at bounding box center [0, 0] width 0 height 0
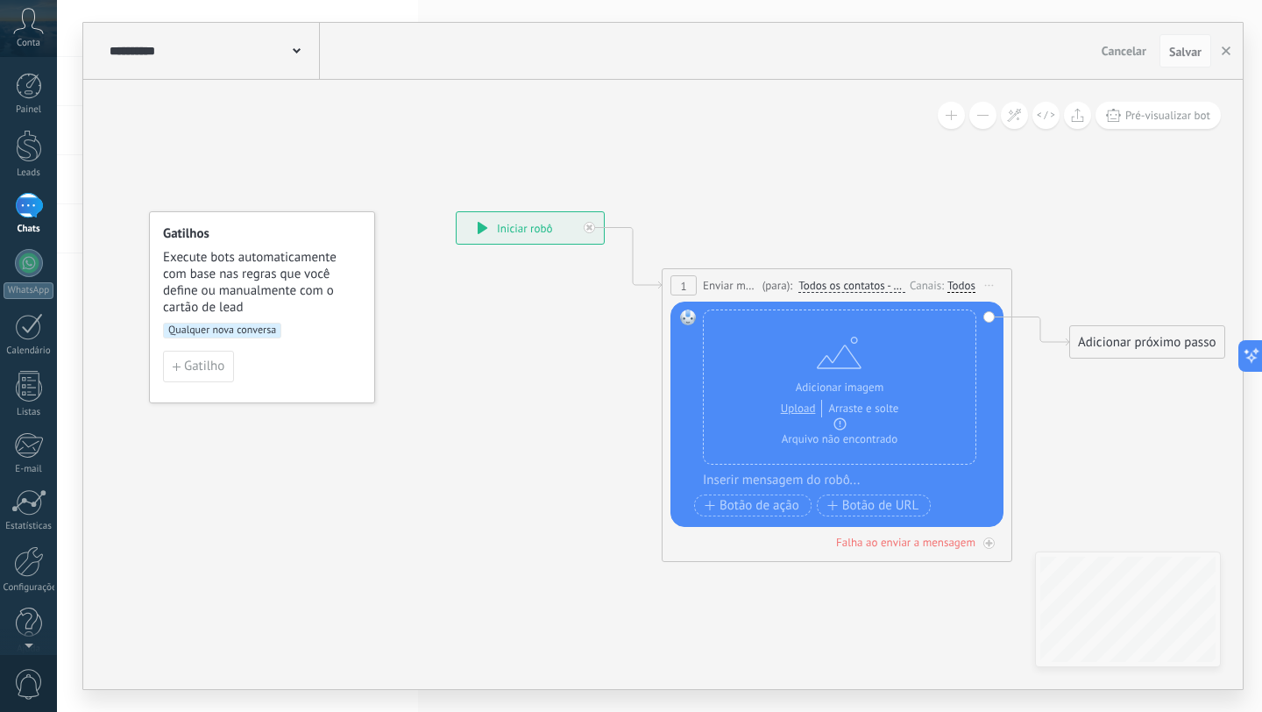
click at [853, 414] on span "Arraste e solte" at bounding box center [863, 409] width 70 height 18
click at [991, 288] on span "Iniciar pré-visualização aqui [GEOGRAPHIC_DATA] Duplicar Excluir" at bounding box center [989, 285] width 28 height 25
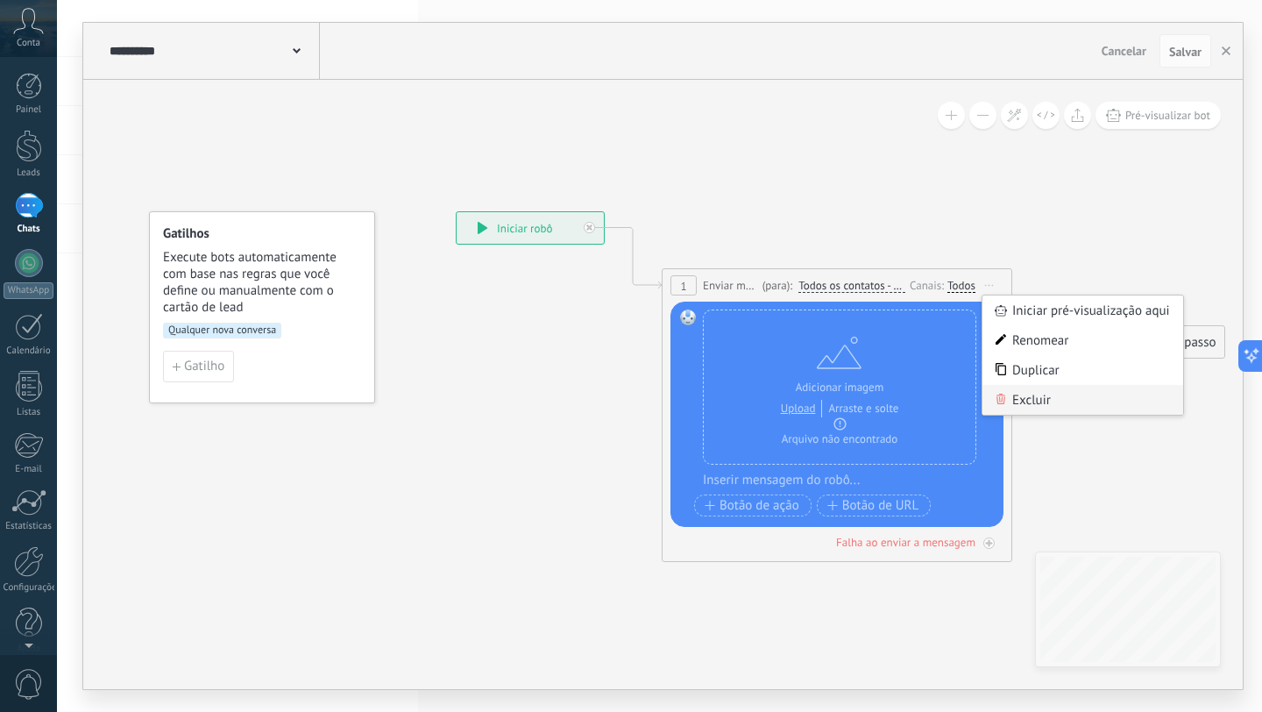
click at [995, 392] on div "Excluir" at bounding box center [1082, 400] width 201 height 30
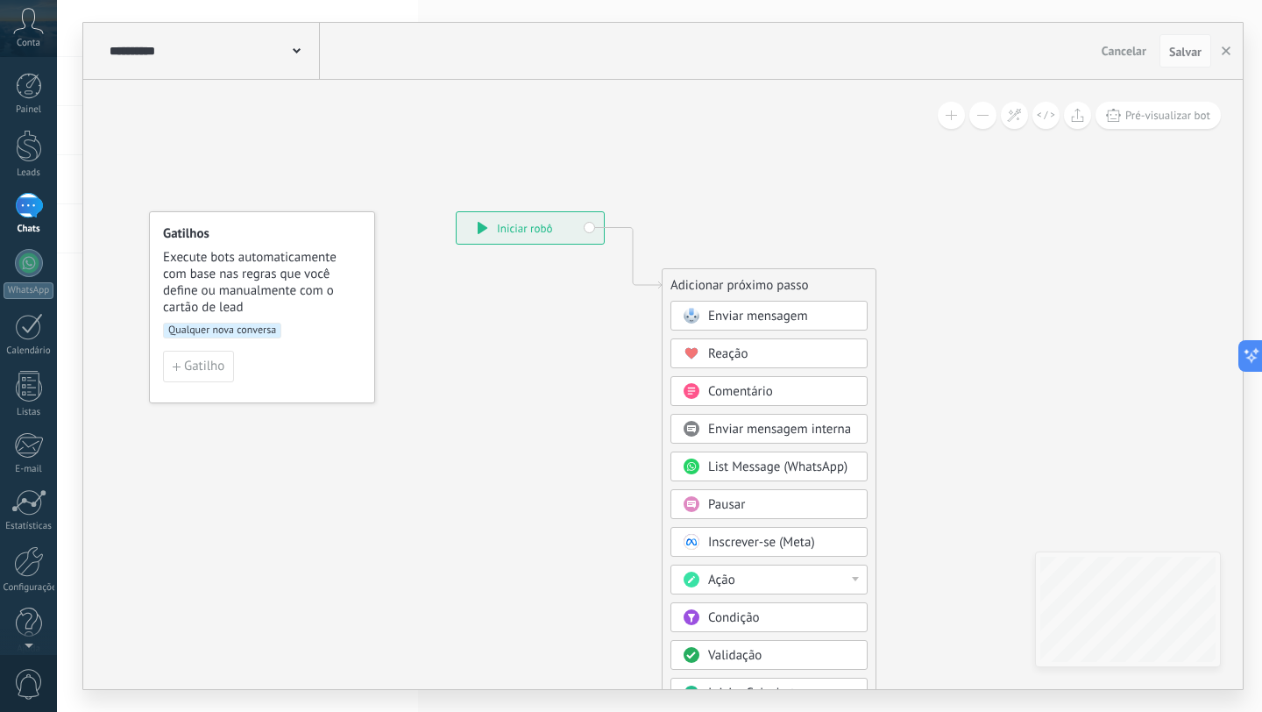
click at [747, 313] on span "Enviar mensagem" at bounding box center [758, 316] width 100 height 17
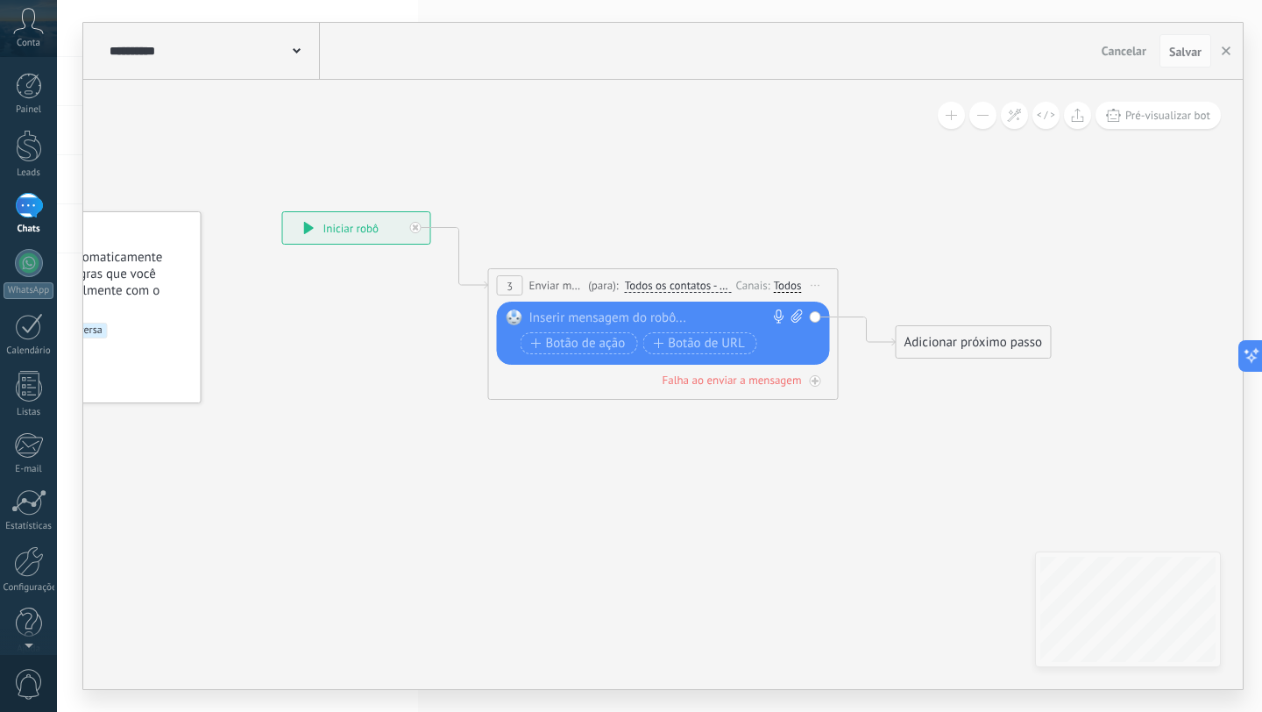
click at [795, 316] on icon at bounding box center [795, 315] width 11 height 13
click input "Upload" at bounding box center [0, 0] width 0 height 0
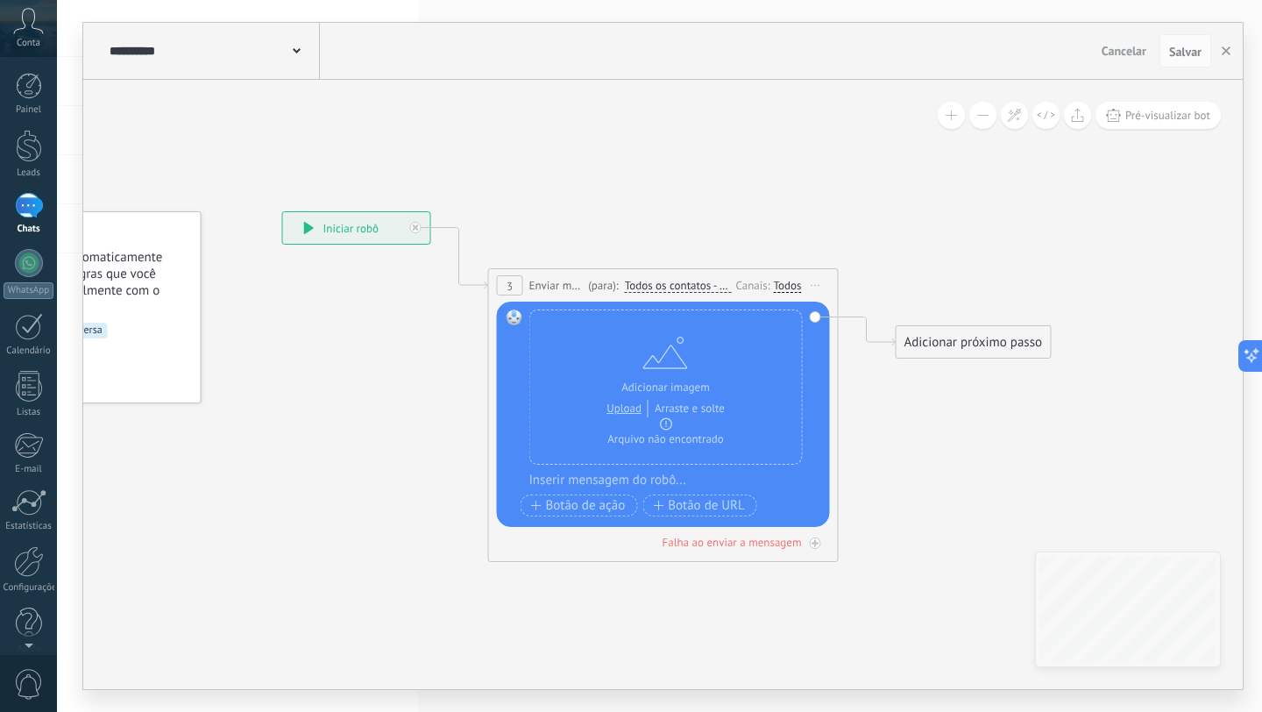
click at [681, 457] on div "Substituir Remover Converter para mensagem de voz Arraste a imagem aqui para an…" at bounding box center [665, 386] width 273 height 155
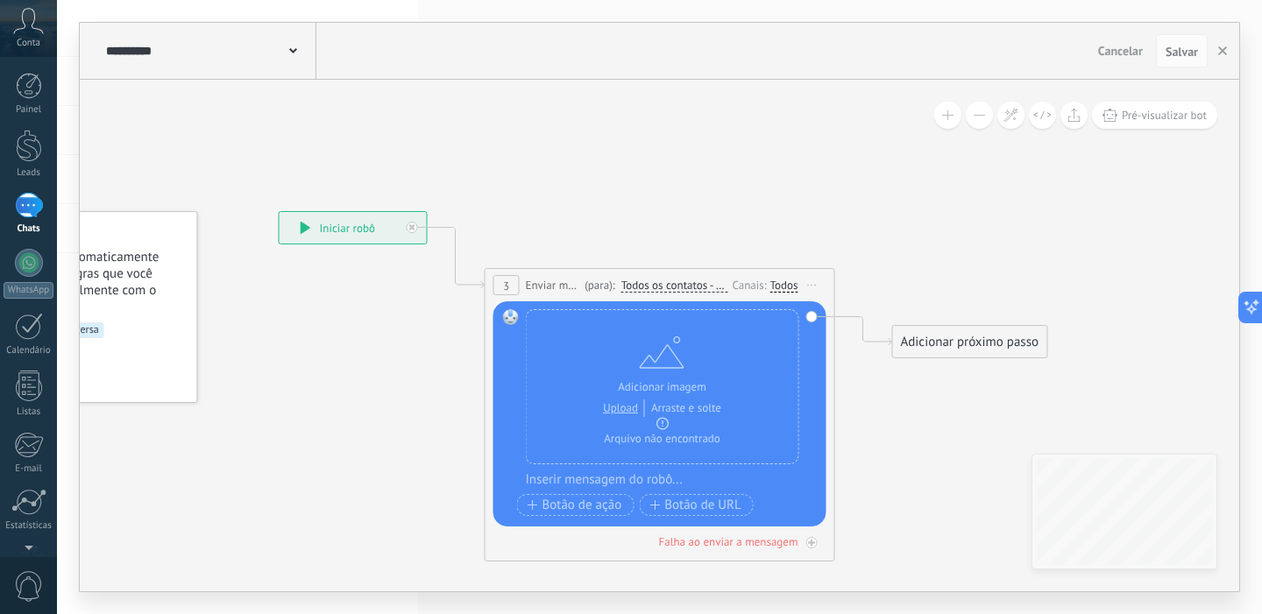
click at [690, 439] on span "Arquivo não encontrado" at bounding box center [662, 439] width 117 height 18
click at [753, 347] on div "Substituir Remover Converter para mensagem de voz Arraste a imagem aqui para an…" at bounding box center [662, 386] width 273 height 155
click at [815, 279] on span "Iniciar pré-visualização aqui [GEOGRAPHIC_DATA] Duplicar Excluir" at bounding box center [812, 285] width 28 height 25
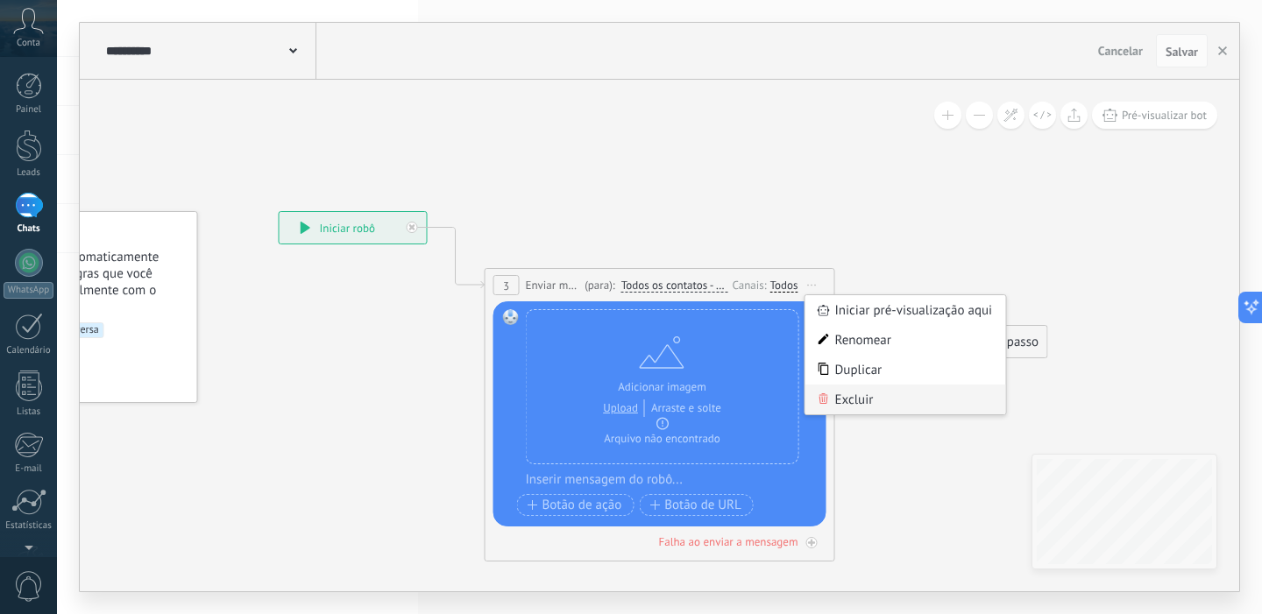
click at [837, 399] on div "Excluir" at bounding box center [905, 400] width 201 height 30
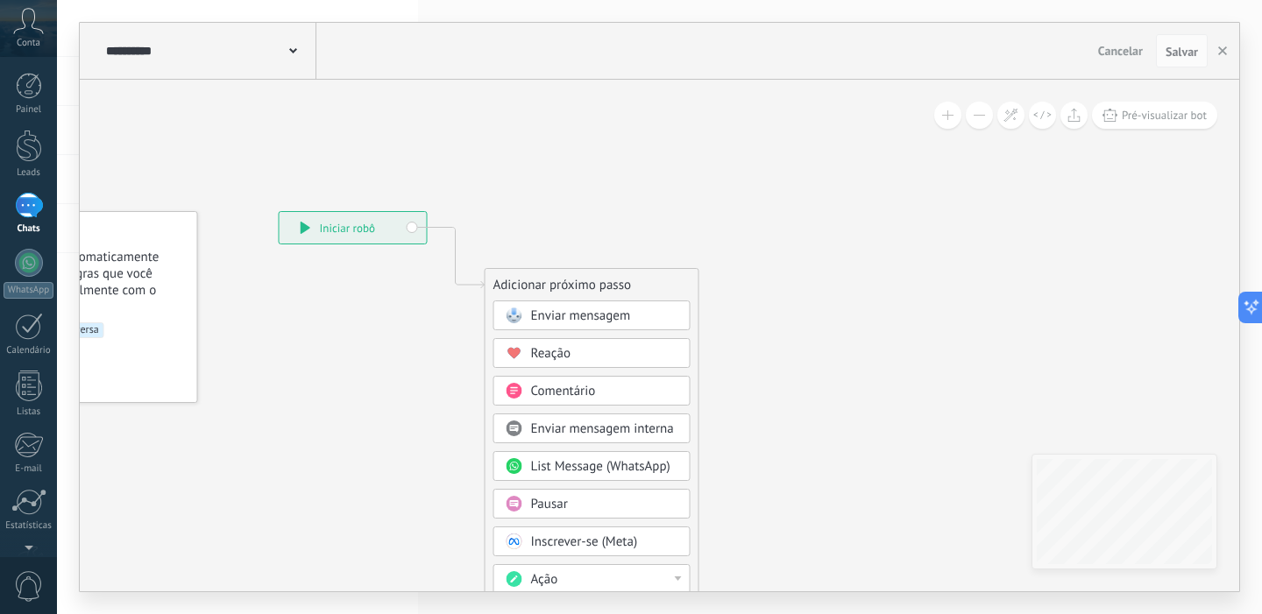
click at [626, 313] on span "Enviar mensagem" at bounding box center [581, 316] width 100 height 17
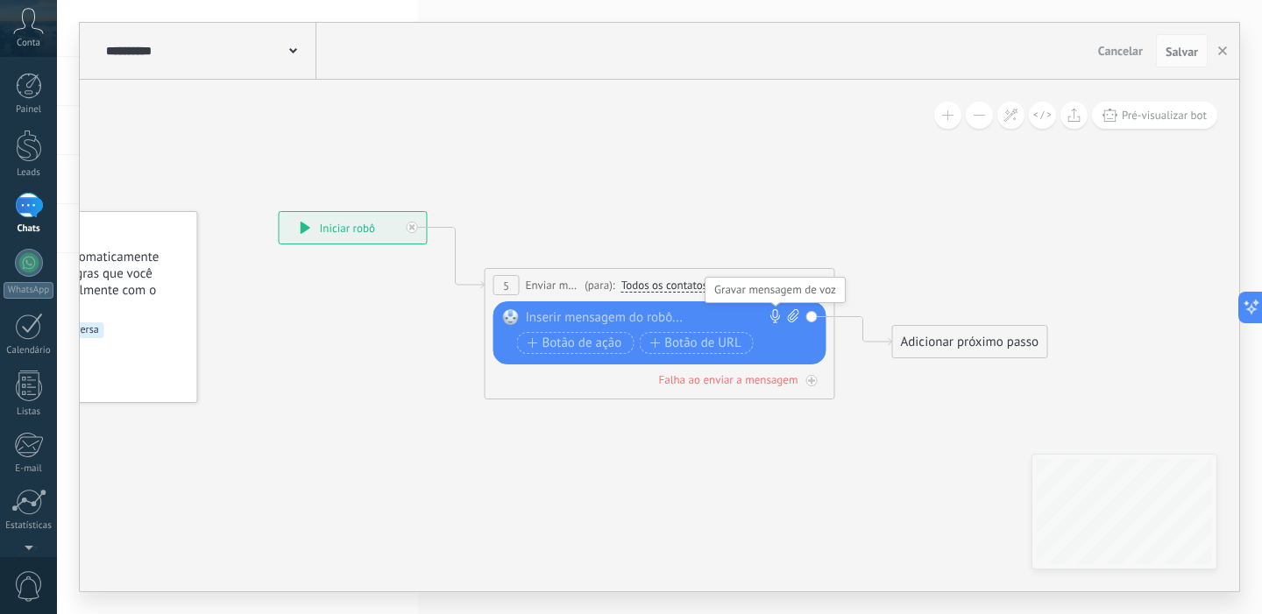
click at [772, 317] on icon at bounding box center [776, 316] width 14 height 14
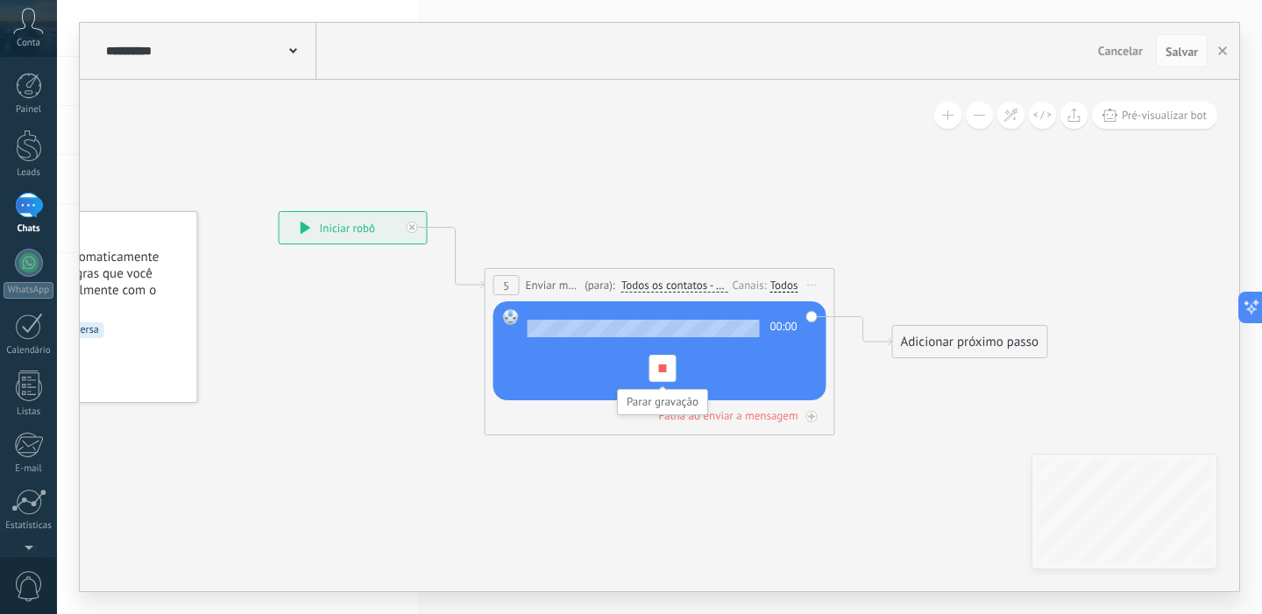
click at [671, 362] on div at bounding box center [661, 368] width 27 height 27
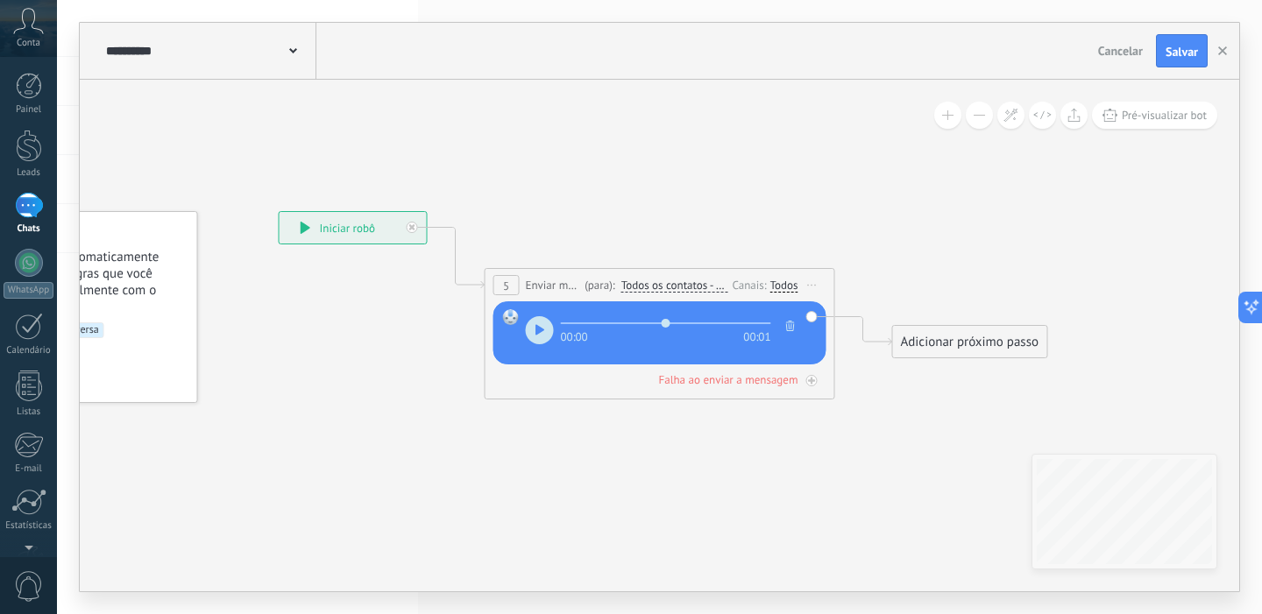
click at [537, 324] on icon "button" at bounding box center [540, 329] width 10 height 11
type input "***"
click at [786, 318] on button "button" at bounding box center [791, 326] width 18 height 21
click at [793, 307] on div "[DATE]T01:54:55.425Z.ogg Substituir Remover Converter para mensagem de voz Arra…" at bounding box center [659, 332] width 333 height 63
click at [791, 320] on icon at bounding box center [793, 315] width 11 height 13
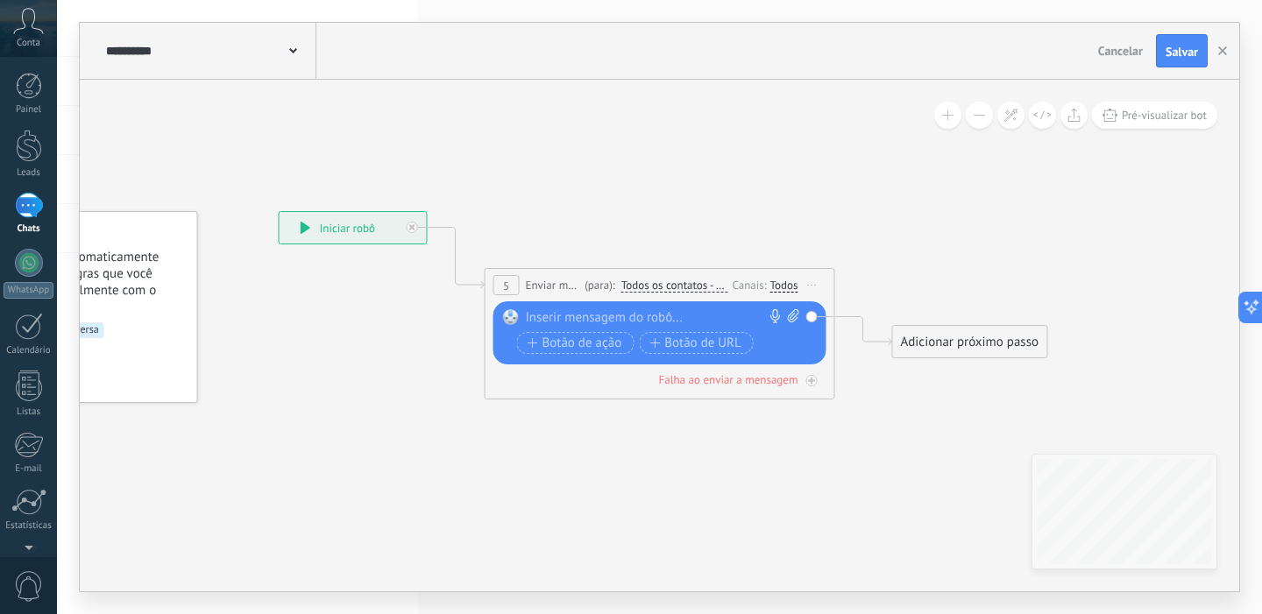
click input "Upload" at bounding box center [0, 0] width 0 height 0
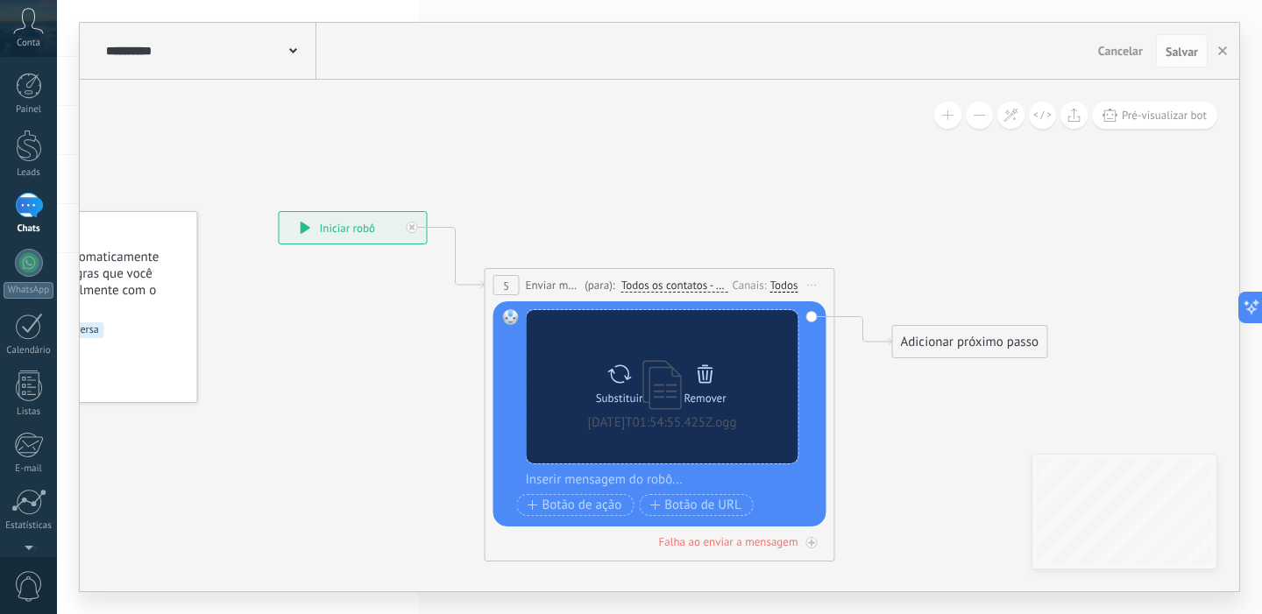
click at [625, 378] on icon at bounding box center [618, 374] width 25 height 25
click input "Upload" at bounding box center [0, 0] width 0 height 0
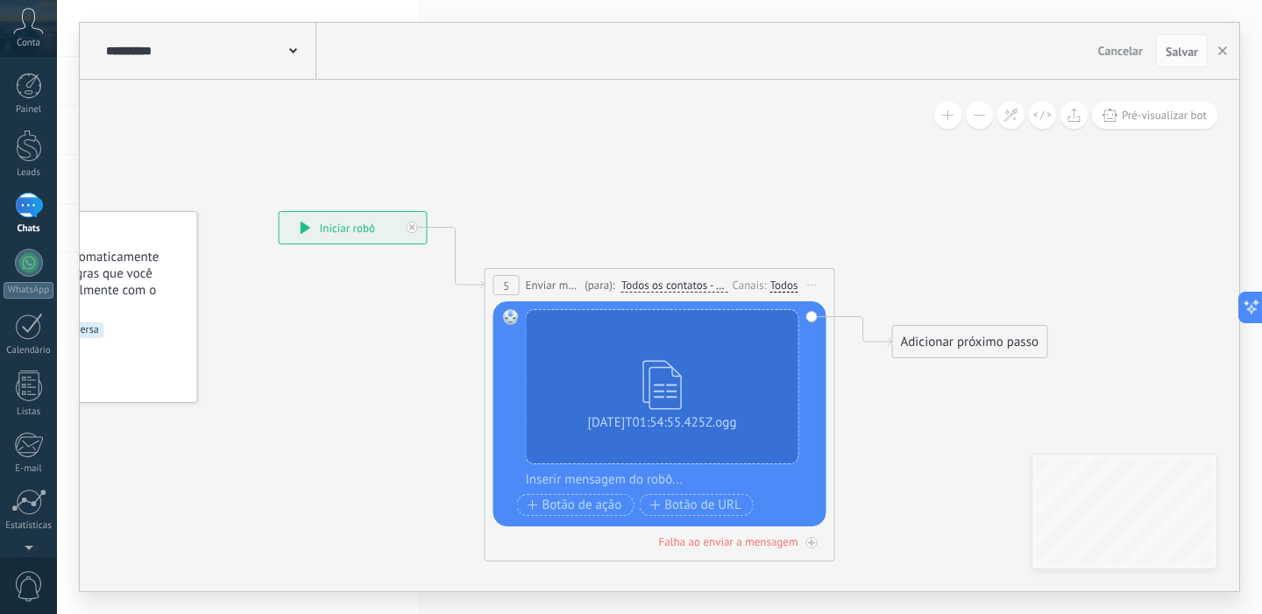
click at [932, 259] on icon at bounding box center [633, 293] width 1585 height 1041
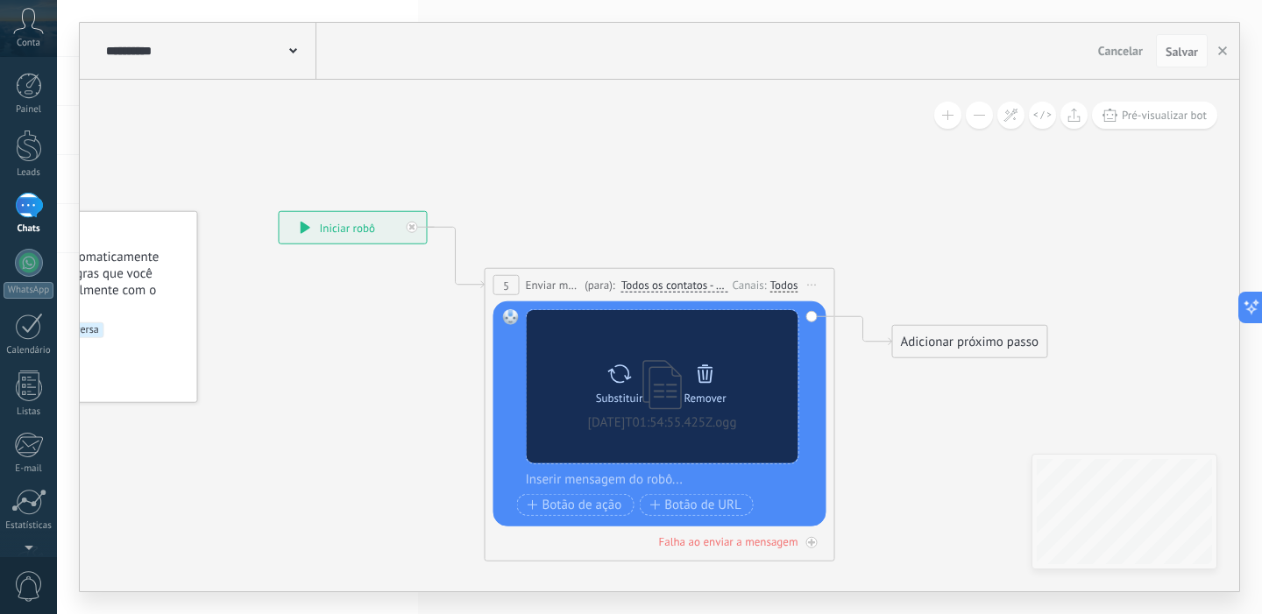
click at [708, 375] on icon at bounding box center [705, 373] width 25 height 25
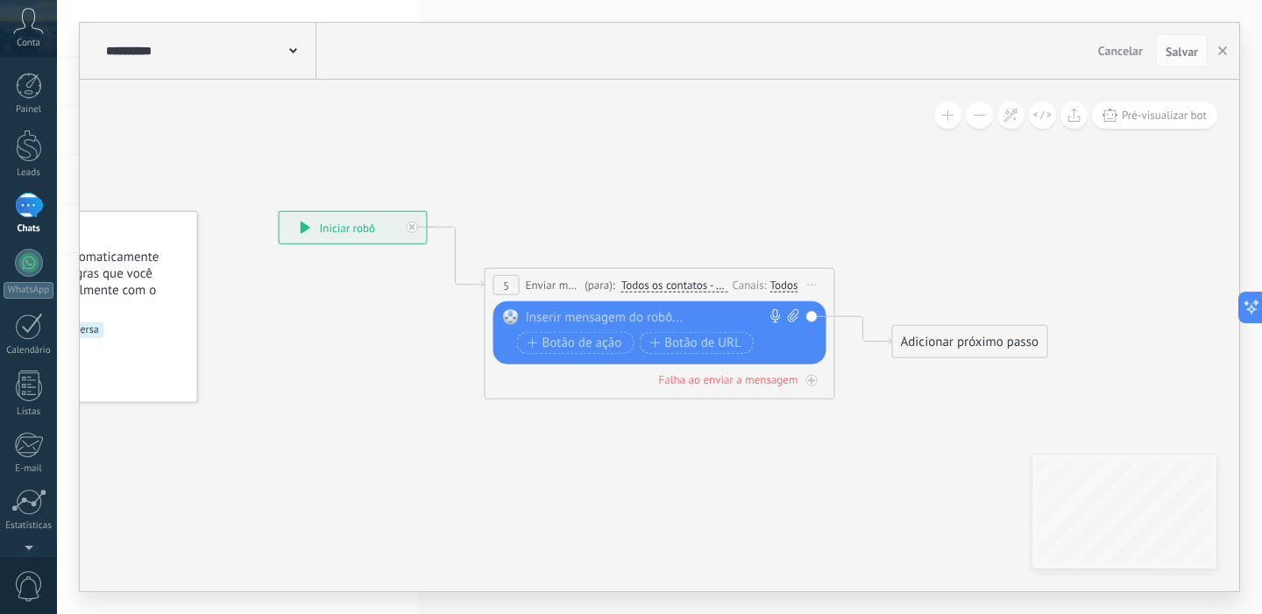
click at [789, 310] on icon at bounding box center [793, 315] width 11 height 13
click input "Upload" at bounding box center [0, 0] width 0 height 0
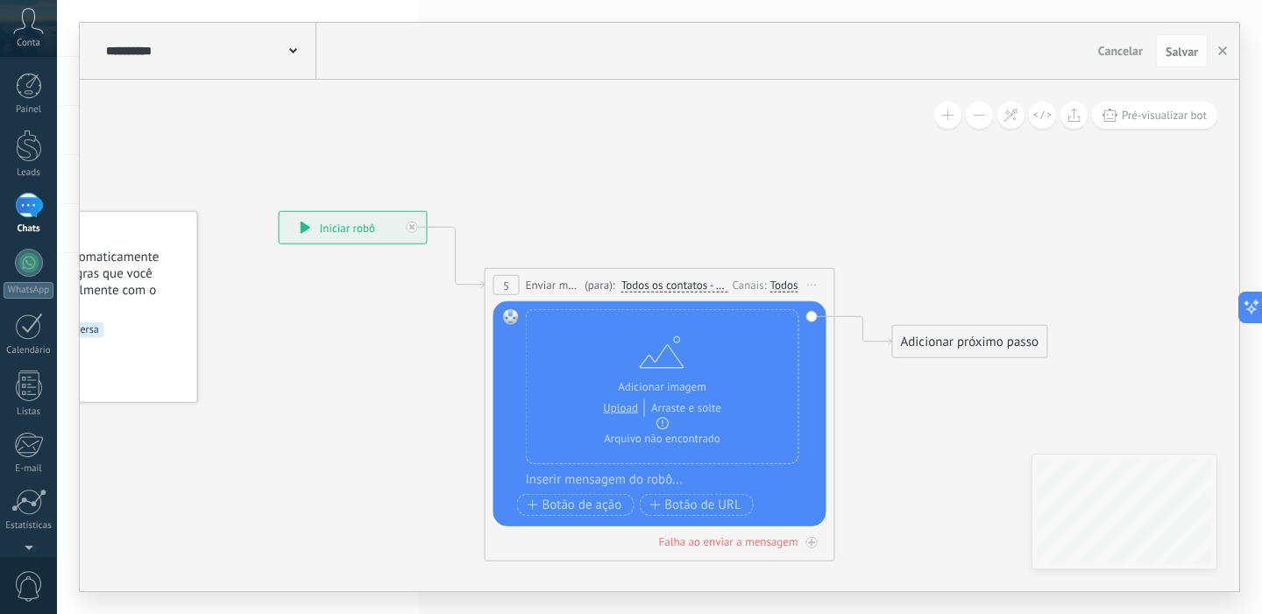
click at [665, 376] on icon at bounding box center [661, 352] width 53 height 53
click at [818, 284] on span "Iniciar pré-visualização aqui [GEOGRAPHIC_DATA] Duplicar Excluir" at bounding box center [812, 285] width 28 height 25
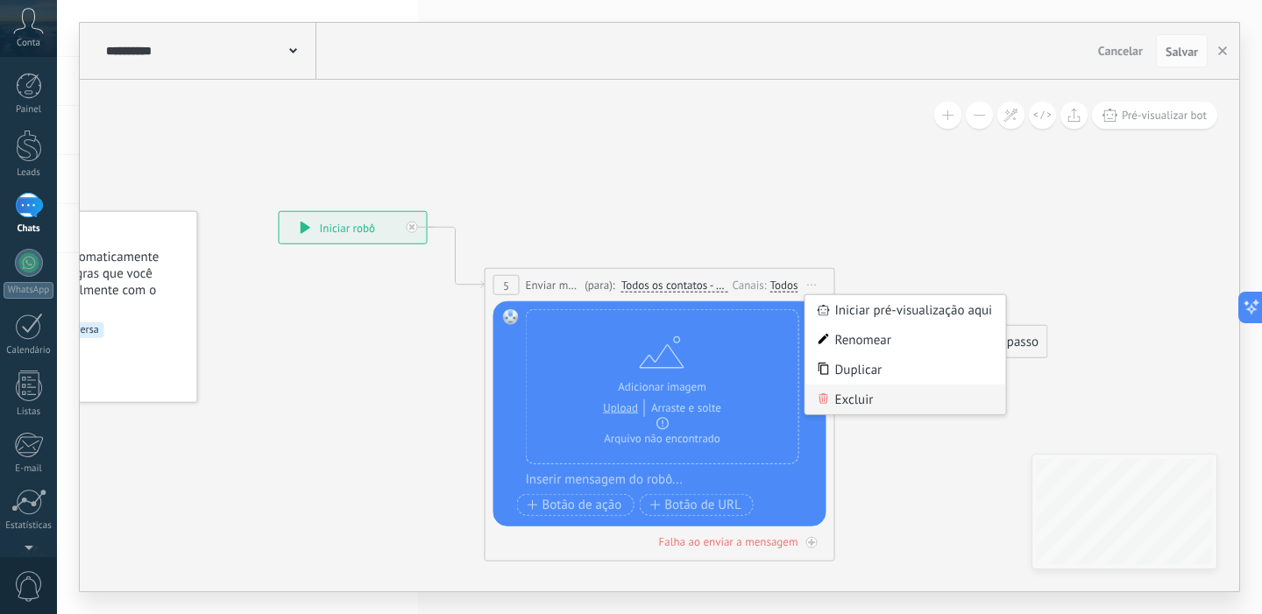
click at [843, 400] on div "Excluir" at bounding box center [905, 400] width 201 height 30
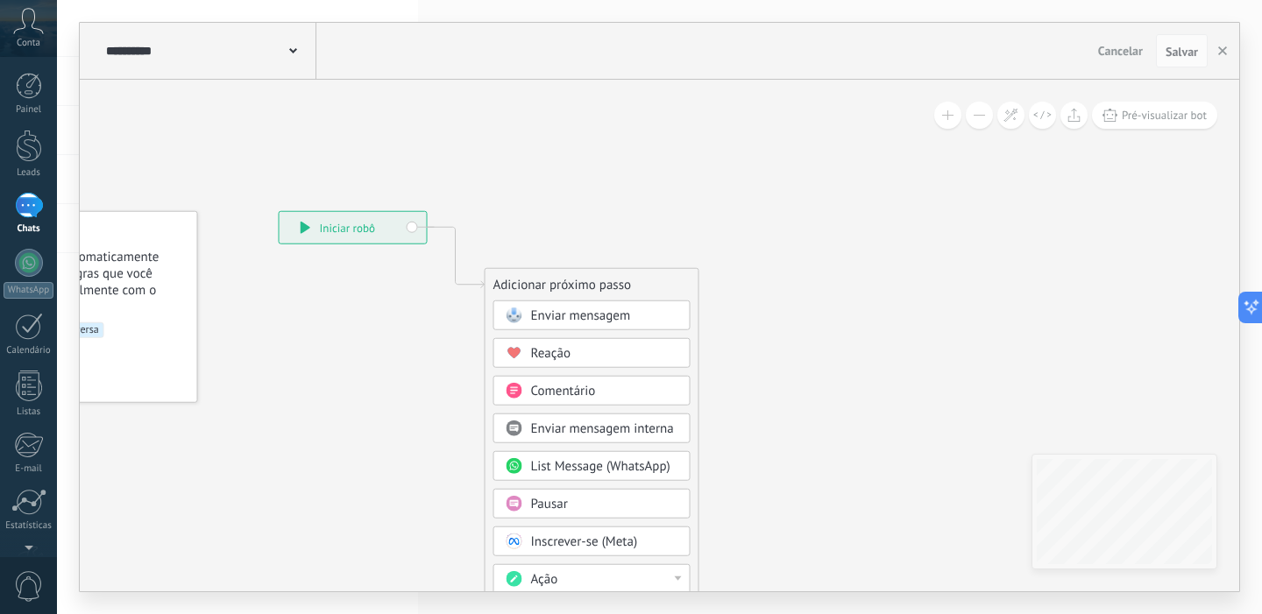
click at [608, 316] on span "Enviar mensagem" at bounding box center [581, 316] width 100 height 17
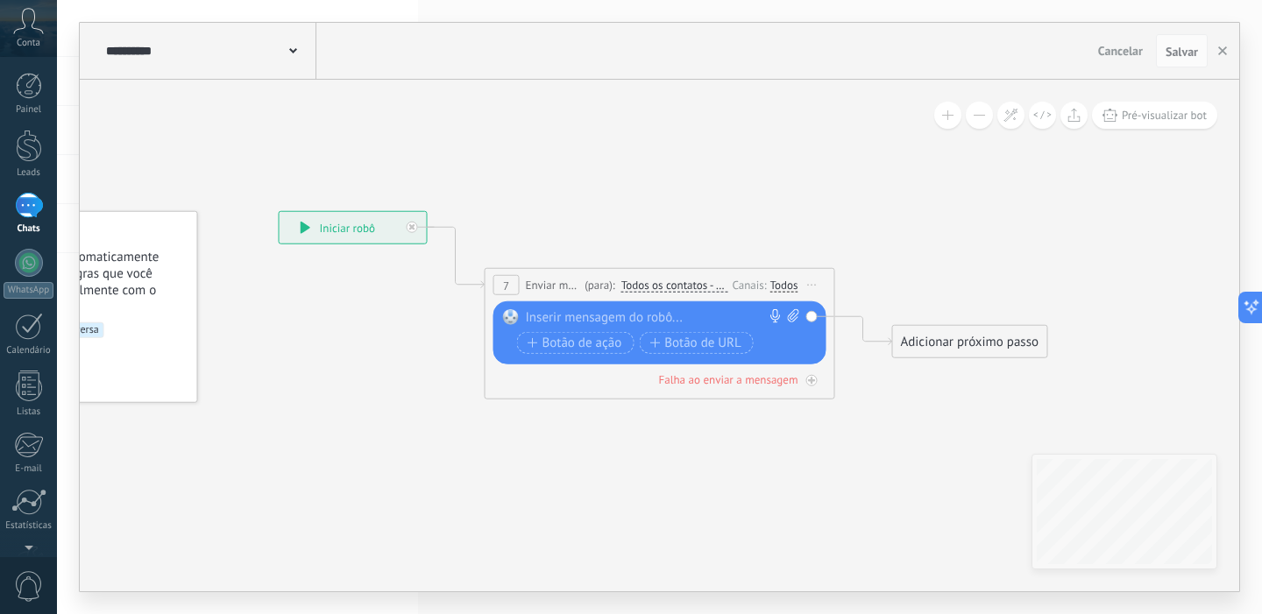
click at [801, 315] on div "Substituir Remover Converter para mensagem de voz Arraste a imagem aqui para an…" at bounding box center [659, 332] width 333 height 63
click at [795, 315] on icon at bounding box center [792, 315] width 11 height 13
click input "Upload" at bounding box center [0, 0] width 0 height 0
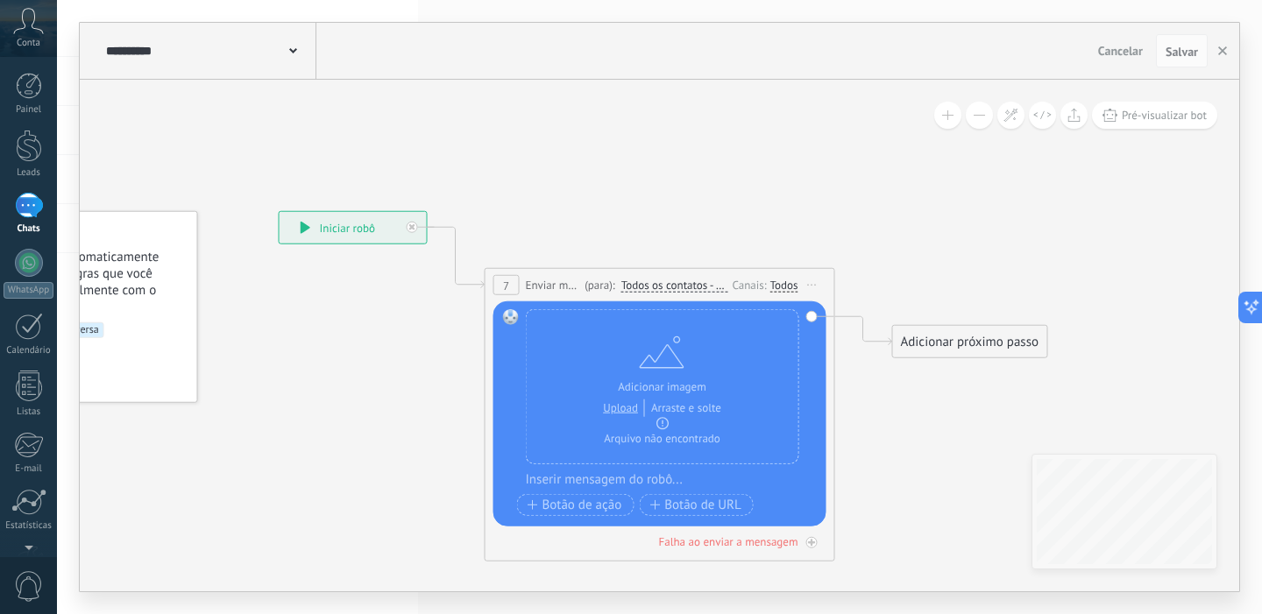
click at [812, 286] on span "Iniciar pré-visualização aqui [GEOGRAPHIC_DATA] Duplicar Excluir" at bounding box center [812, 285] width 28 height 25
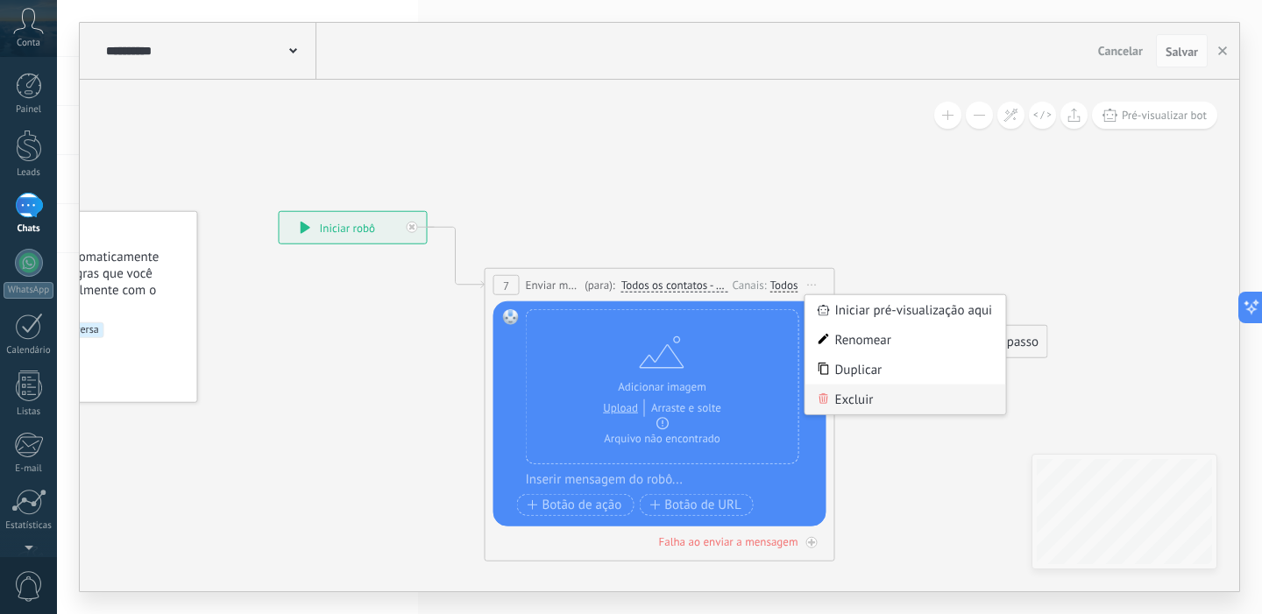
click at [847, 405] on div "Excluir" at bounding box center [905, 400] width 201 height 30
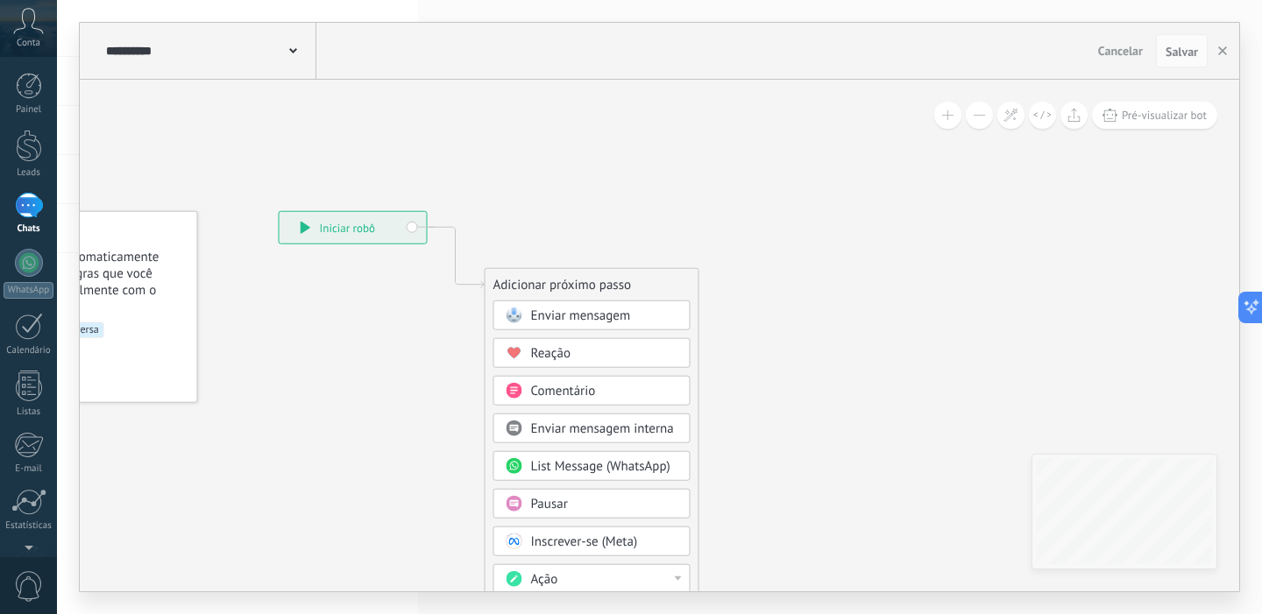
click at [599, 315] on span "Enviar mensagem" at bounding box center [581, 316] width 100 height 17
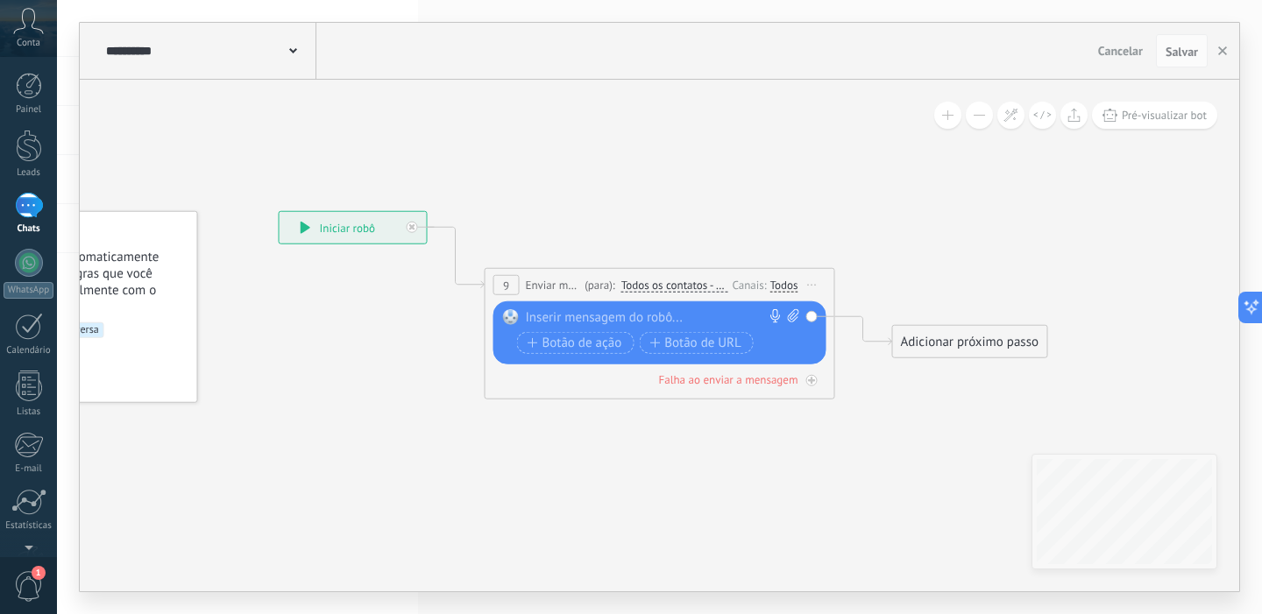
click at [662, 315] on div at bounding box center [656, 318] width 260 height 18
click at [797, 319] on icon at bounding box center [793, 315] width 11 height 13
click input "Upload" at bounding box center [0, 0] width 0 height 0
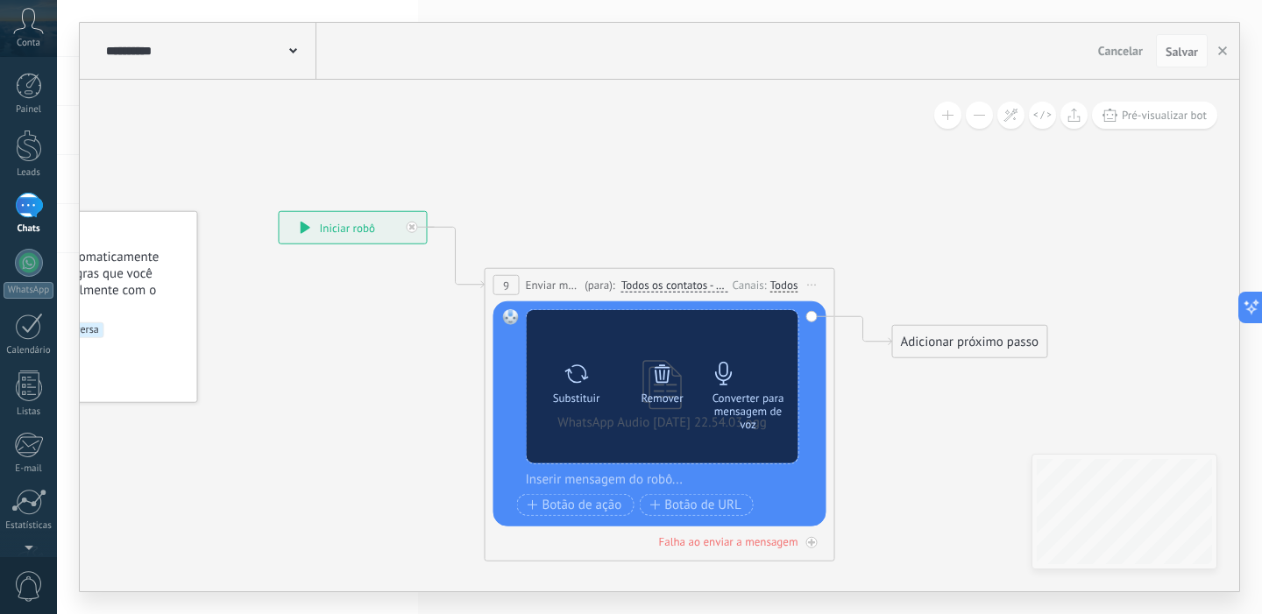
click at [728, 379] on icon at bounding box center [724, 373] width 25 height 25
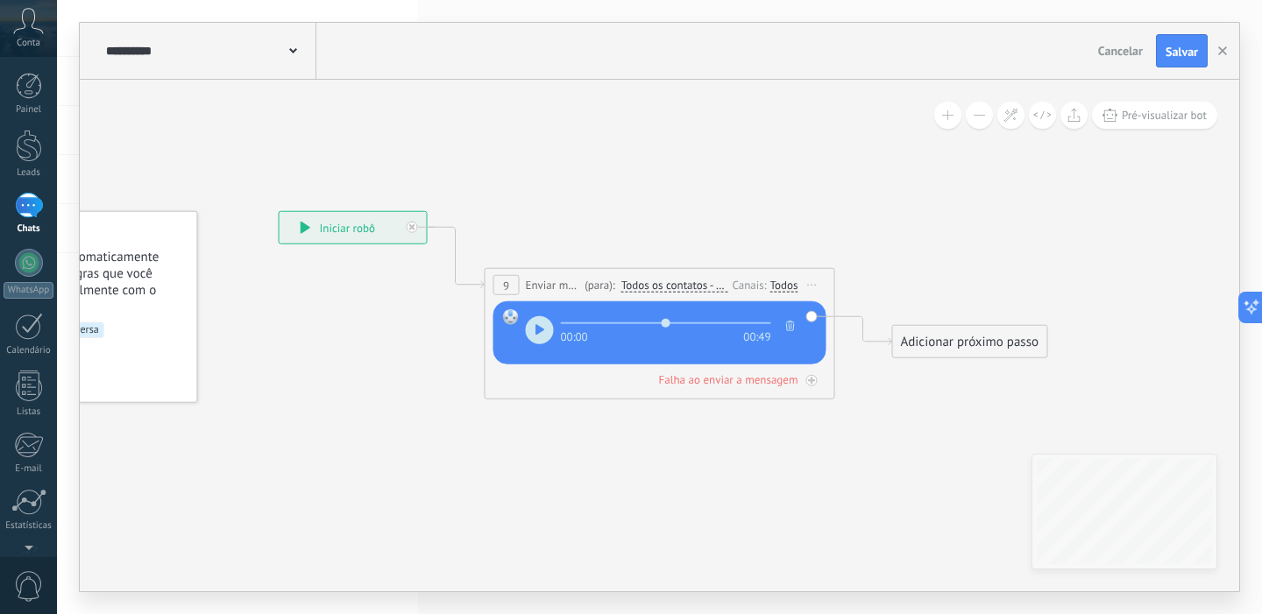
click at [542, 336] on span "button" at bounding box center [540, 329] width 10 height 13
click at [535, 337] on button "button" at bounding box center [540, 330] width 28 height 28
type input "****"
click at [933, 353] on div "Adicionar próximo passo" at bounding box center [970, 342] width 154 height 29
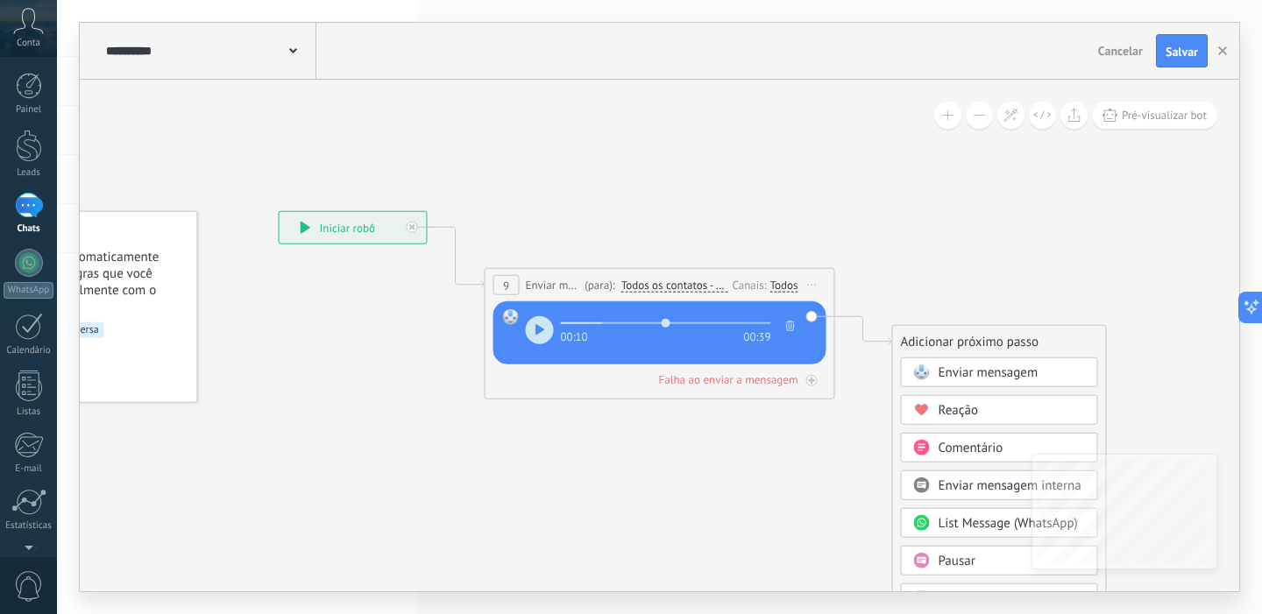
click at [935, 372] on span at bounding box center [921, 372] width 34 height 14
